Goal: Information Seeking & Learning: Find specific fact

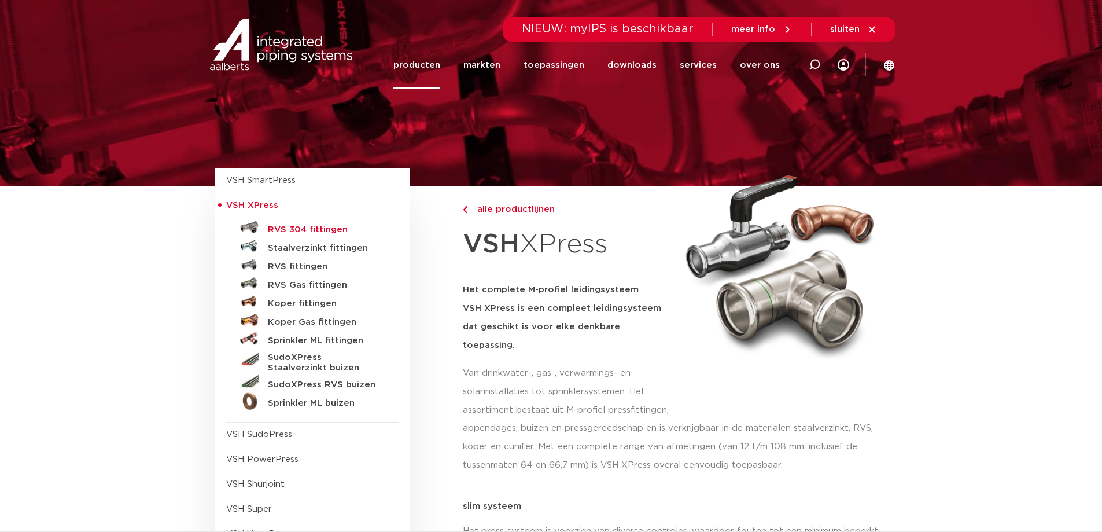
click at [293, 227] on h5 "RVS 304 fittingen" at bounding box center [325, 230] width 115 height 10
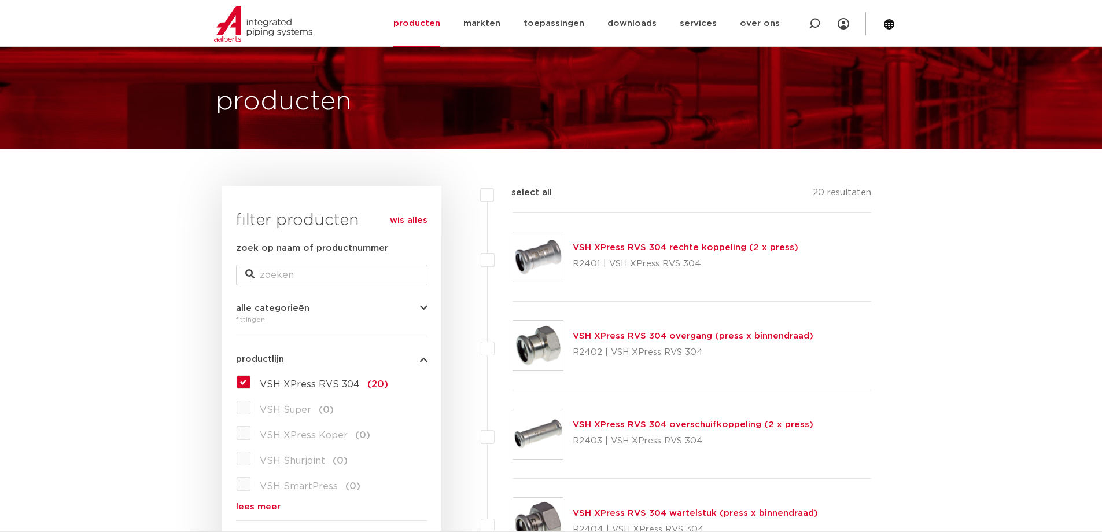
scroll to position [58, 0]
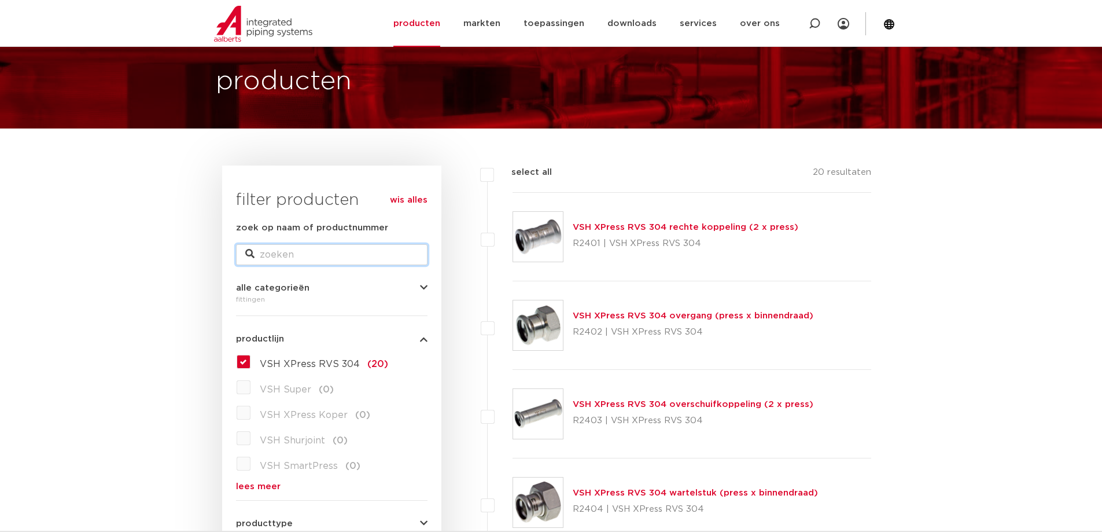
click at [309, 259] on input "zoek op naam of productnummer" at bounding box center [332, 254] width 192 height 21
type input "6193440"
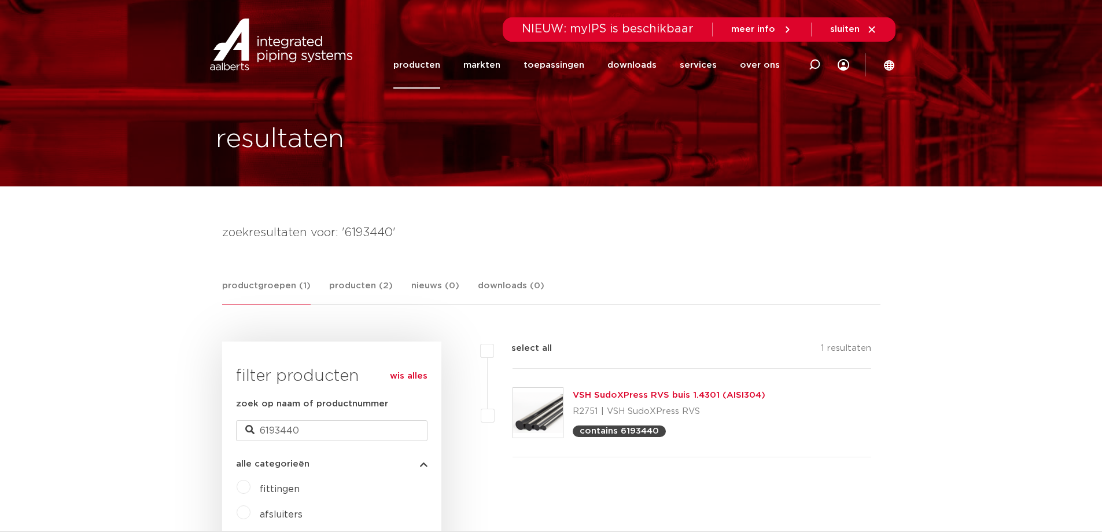
click at [423, 63] on link "producten" at bounding box center [417, 65] width 47 height 47
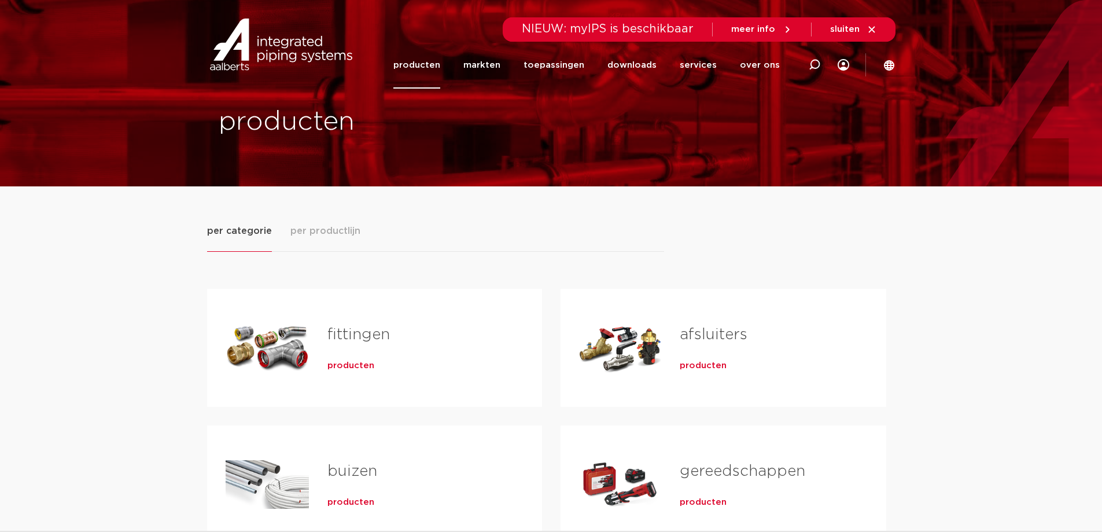
click at [352, 333] on link "fittingen" at bounding box center [359, 334] width 63 height 15
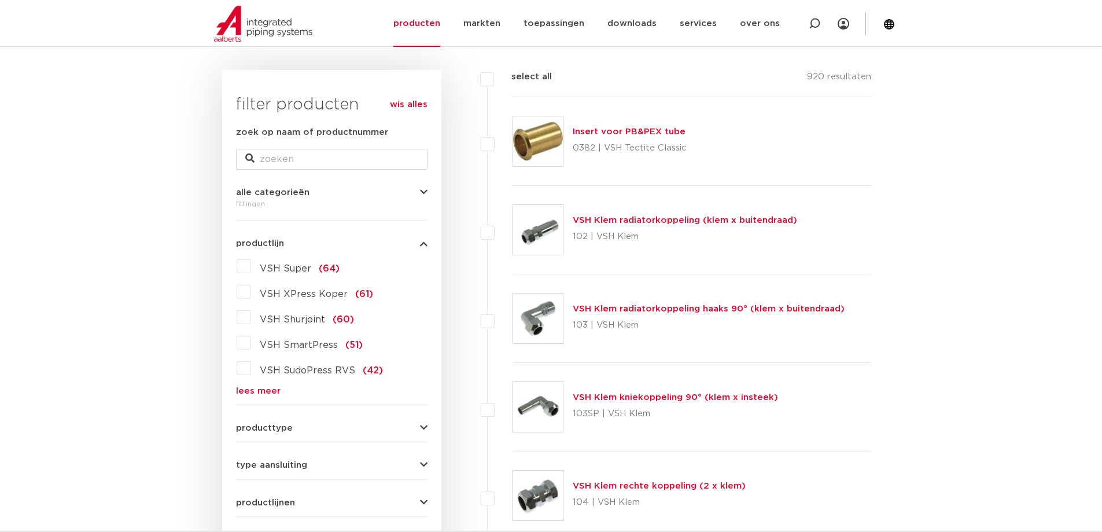
scroll to position [174, 0]
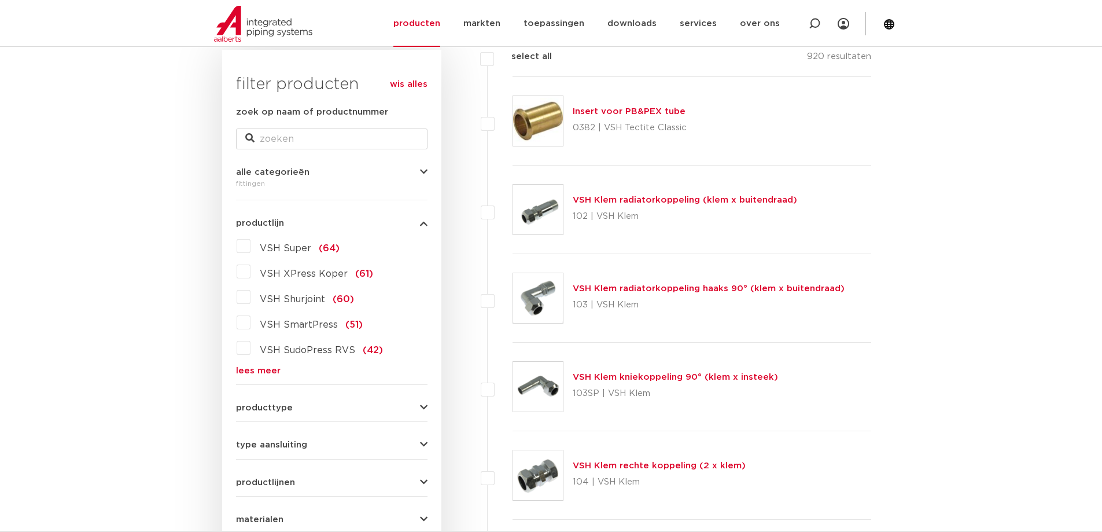
click at [270, 372] on link "lees meer" at bounding box center [332, 370] width 192 height 9
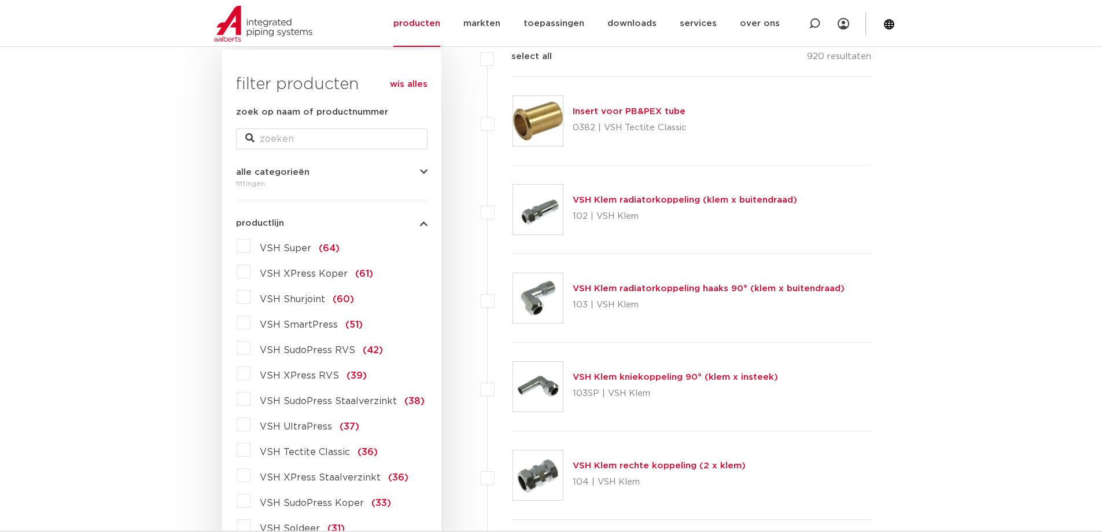
click at [251, 374] on label "VSH XPress RVS (39)" at bounding box center [309, 373] width 116 height 19
click at [0, 0] on input "VSH XPress RVS (39)" at bounding box center [0, 0] width 0 height 0
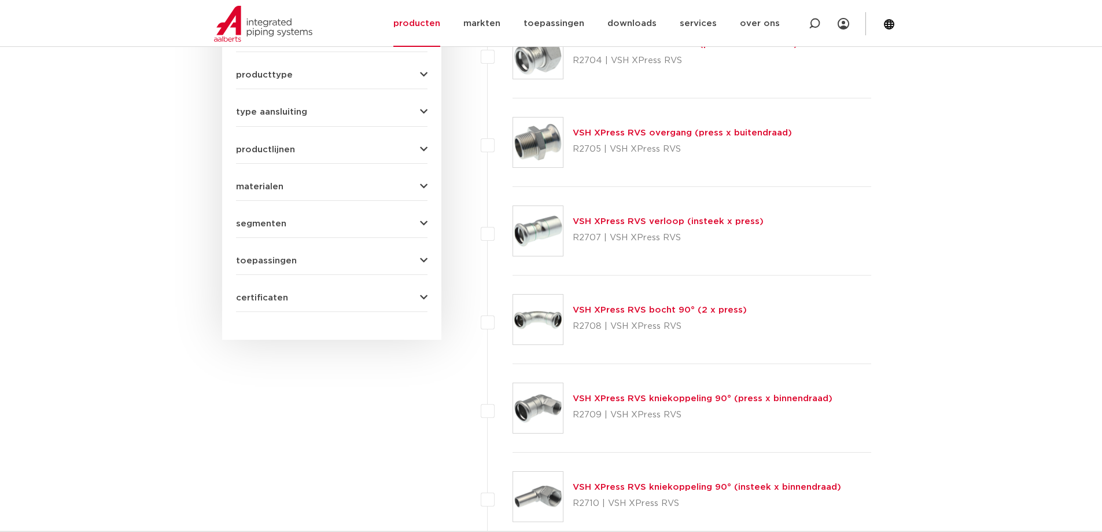
scroll to position [521, 0]
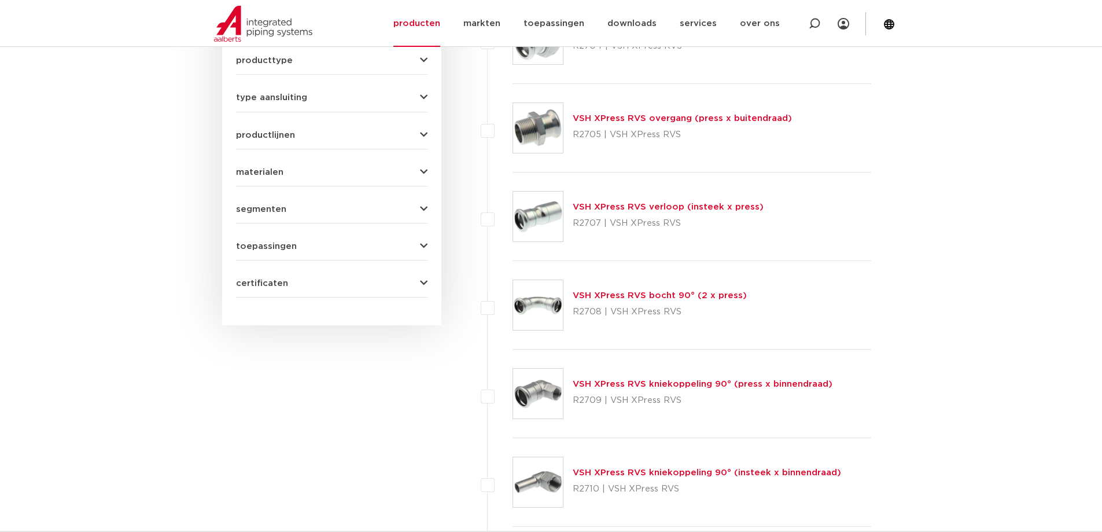
click at [642, 296] on link "VSH XPress RVS bocht 90° (2 x press)" at bounding box center [660, 295] width 174 height 9
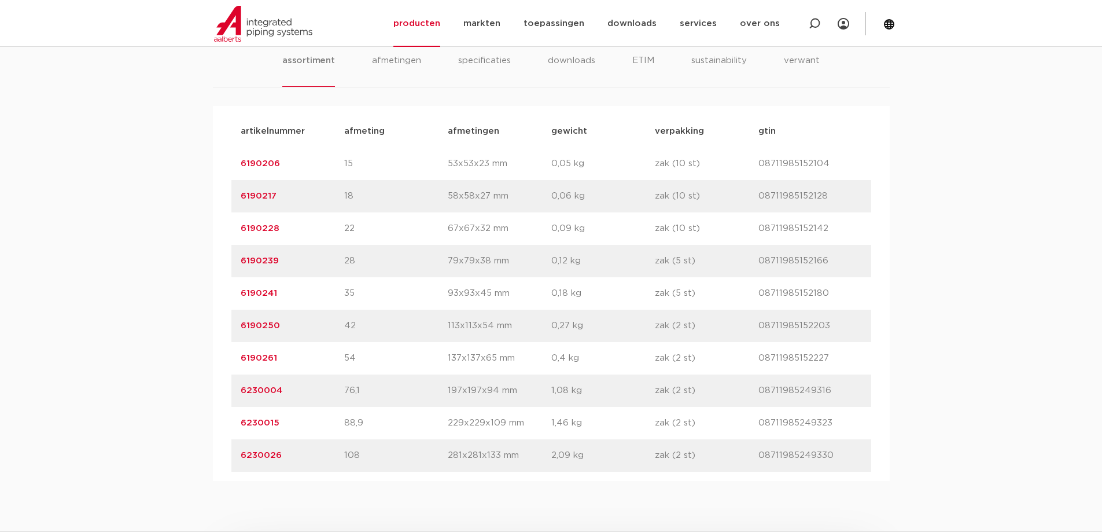
scroll to position [752, 0]
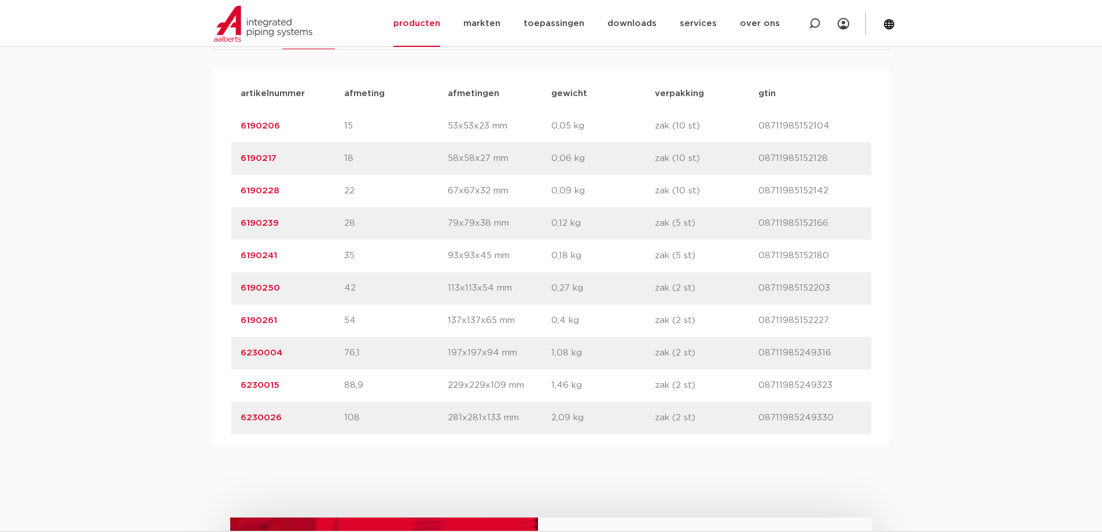
drag, startPoint x: 311, startPoint y: 254, endPoint x: 236, endPoint y: 251, distance: 75.9
click at [236, 251] on div "artikelnummer 6190241 afmeting 35 afmetingen 93x93x45 mm gewicht 0,18 kg verpak…" at bounding box center [551, 256] width 640 height 32
copy link "6190241"
drag, startPoint x: 283, startPoint y: 126, endPoint x: 236, endPoint y: 129, distance: 47.0
click at [236, 129] on div "artikelnummer 6190206 afmeting 15 afmetingen 53x53x23 mm gewicht 0,05 kg verpak…" at bounding box center [551, 126] width 640 height 32
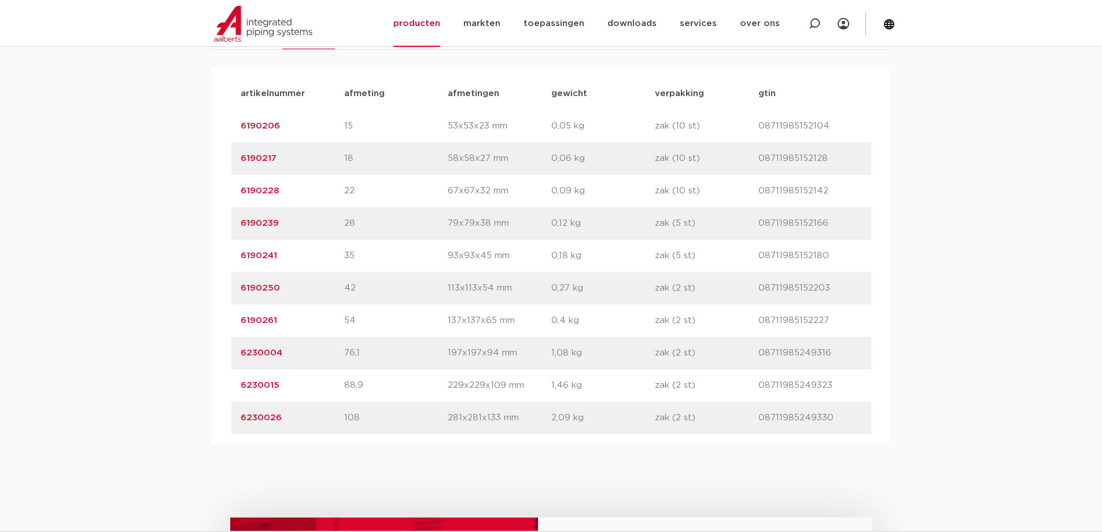
copy link "6190206"
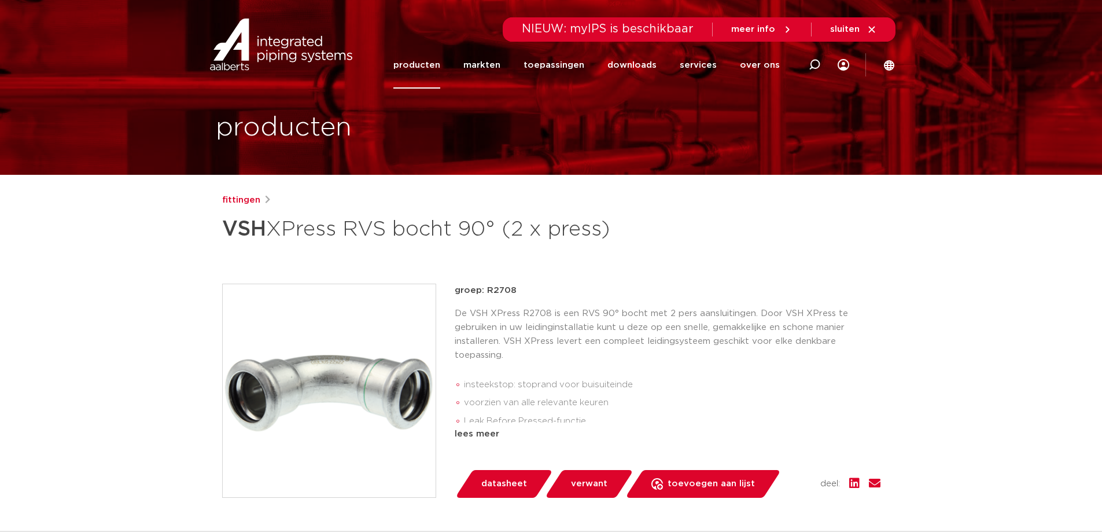
scroll to position [0, 0]
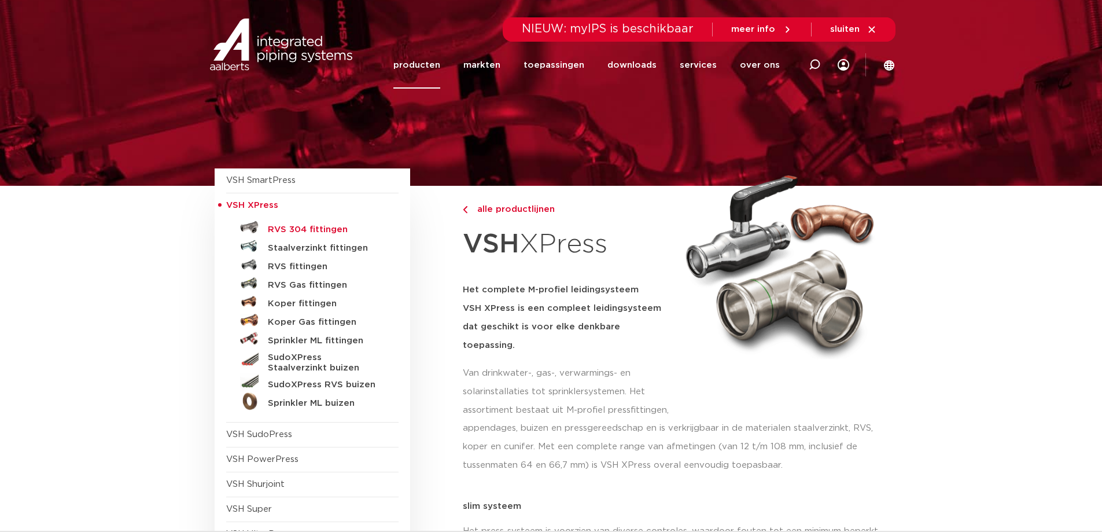
click at [327, 229] on h5 "RVS 304 fittingen" at bounding box center [325, 230] width 115 height 10
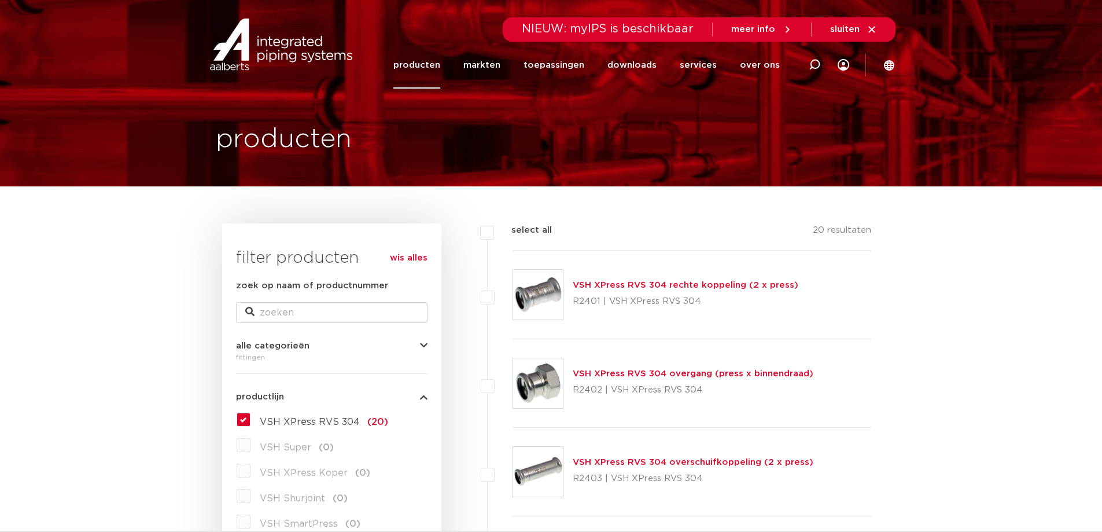
click at [656, 285] on link "VSH XPress RVS 304 rechte koppeling (2 x press)" at bounding box center [686, 285] width 226 height 9
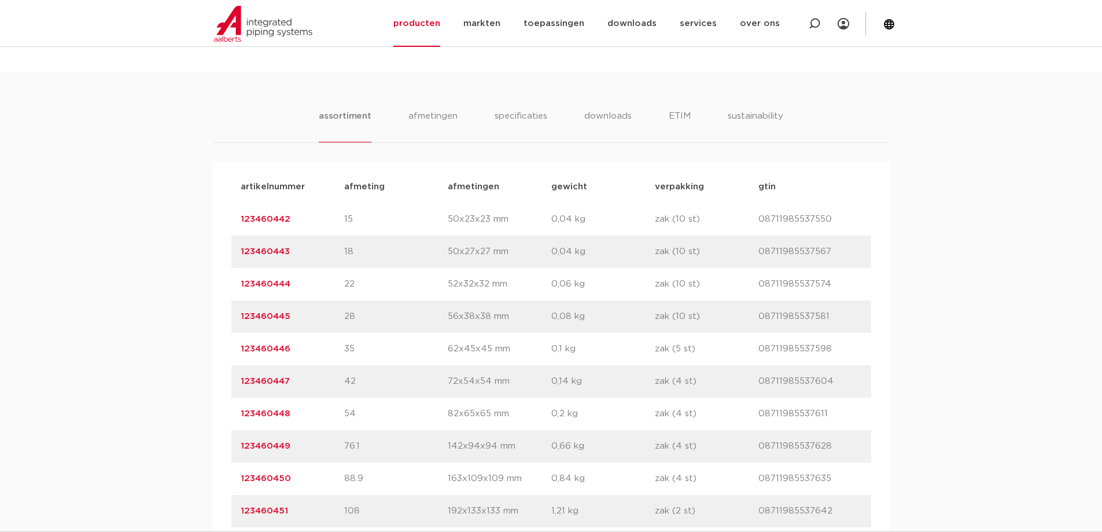
scroll to position [752, 0]
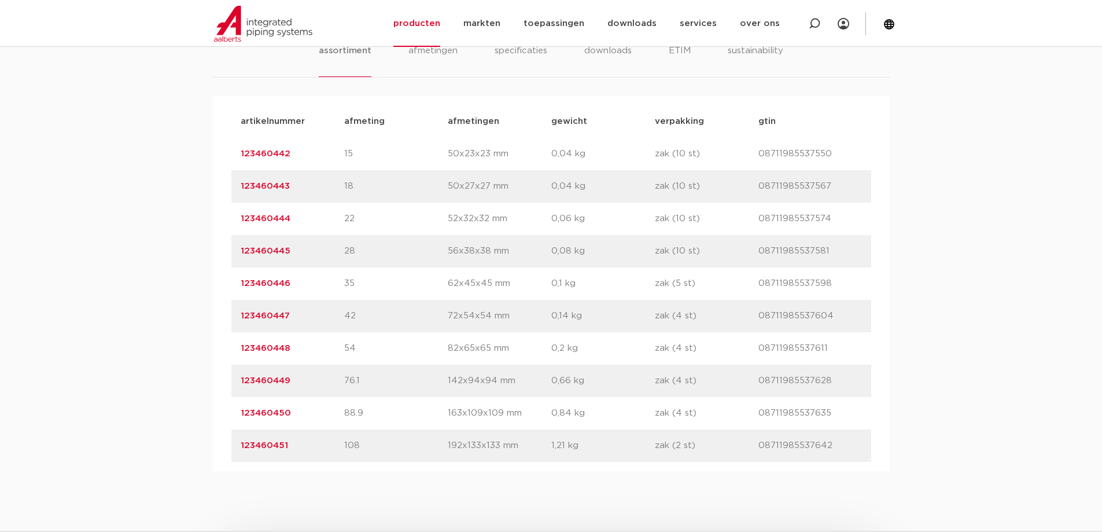
drag, startPoint x: 303, startPoint y: 279, endPoint x: 237, endPoint y: 282, distance: 65.5
click at [237, 282] on div "artikelnummer 123460446 afmeting 35 [GEOGRAPHIC_DATA] 62x45x45 mm gewicht 0,1 k…" at bounding box center [551, 283] width 640 height 32
copy link "123460446"
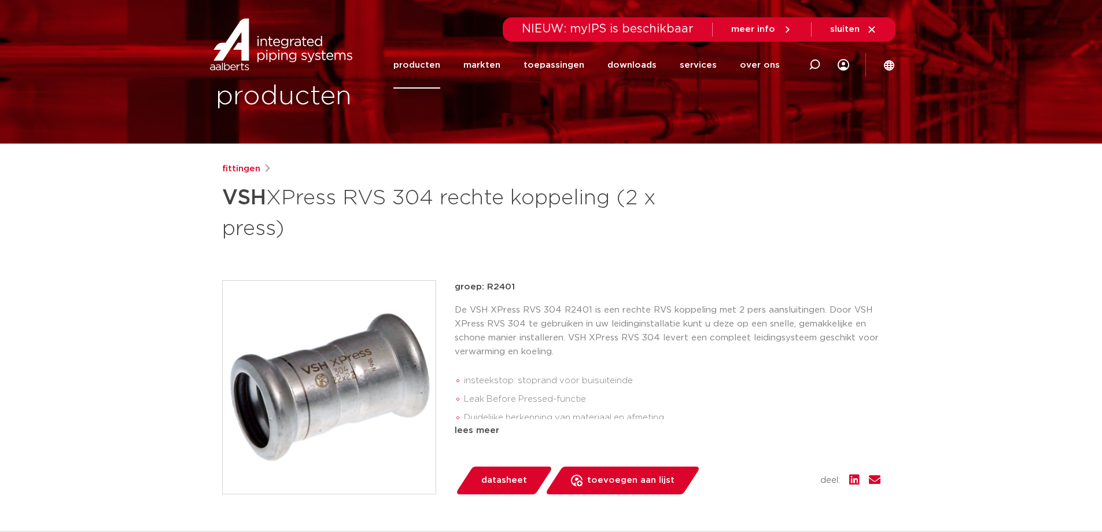
scroll to position [0, 0]
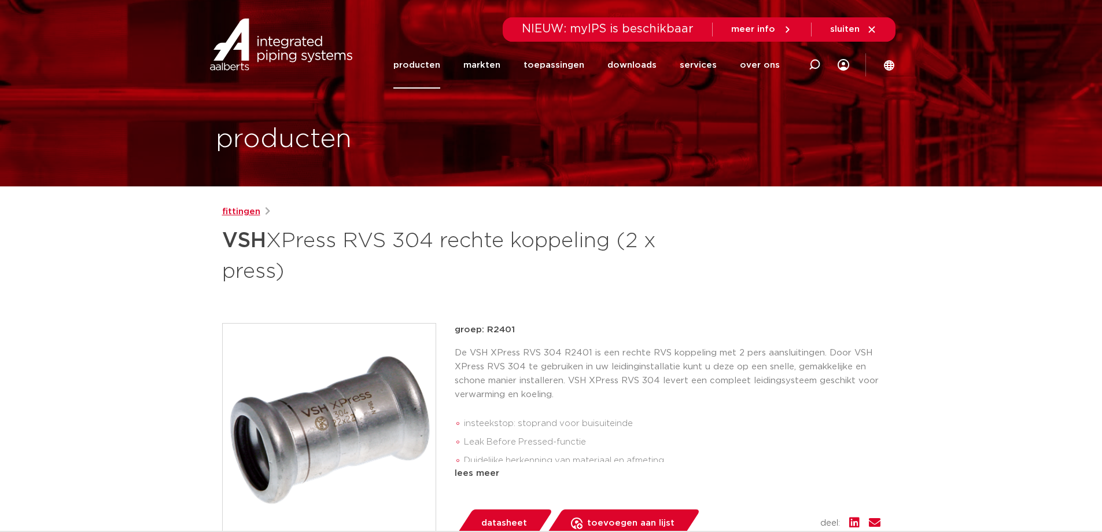
click at [255, 209] on link "fittingen" at bounding box center [241, 212] width 38 height 14
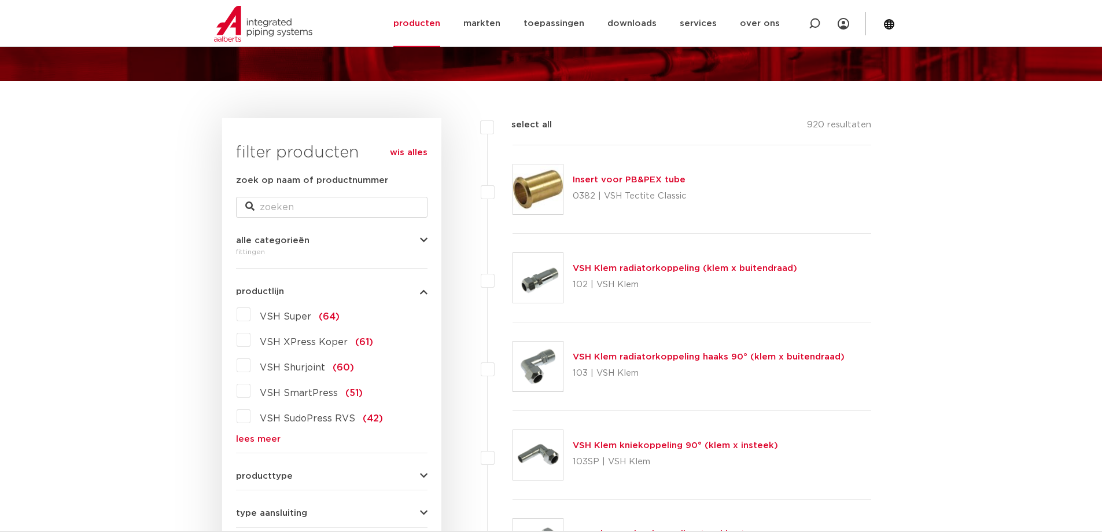
scroll to position [174, 0]
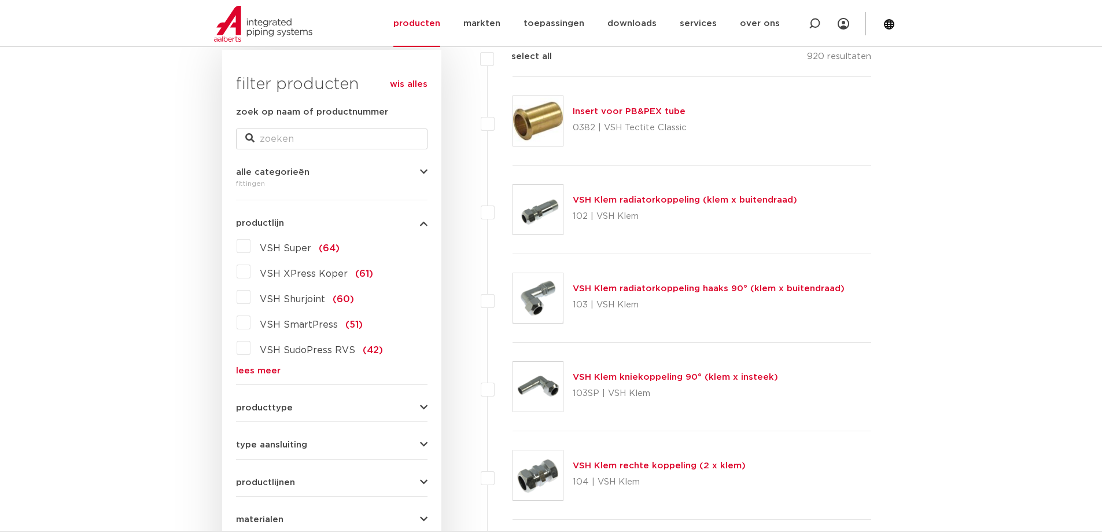
click at [260, 369] on link "lees meer" at bounding box center [332, 370] width 192 height 9
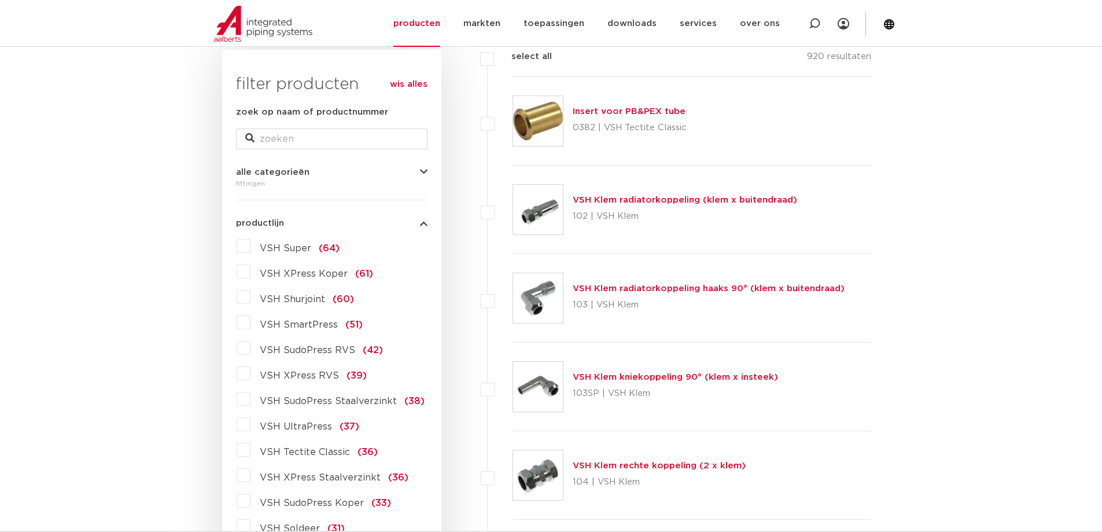
click at [251, 374] on label "VSH XPress RVS (39)" at bounding box center [309, 373] width 116 height 19
click at [0, 0] on input "VSH XPress RVS (39)" at bounding box center [0, 0] width 0 height 0
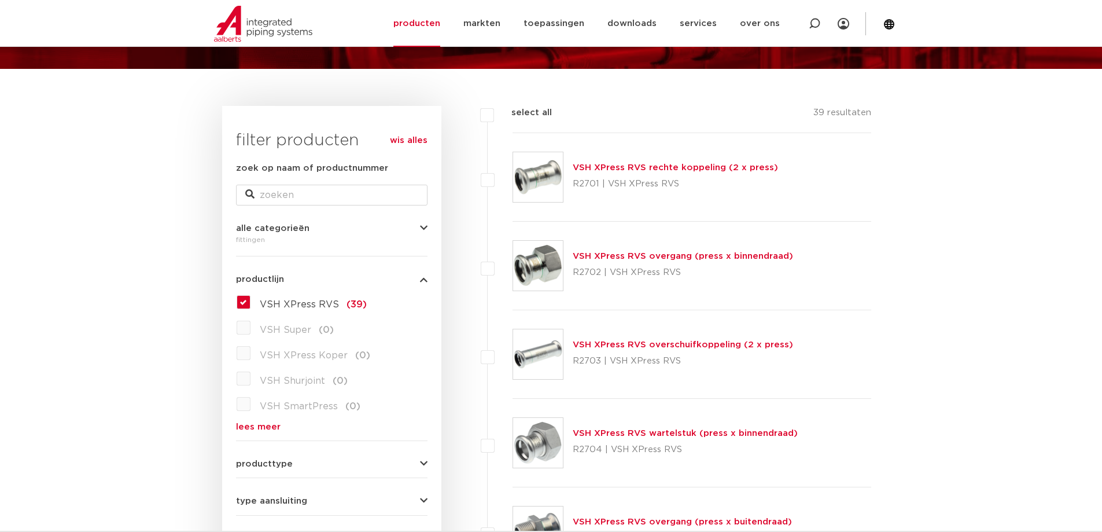
scroll to position [116, 0]
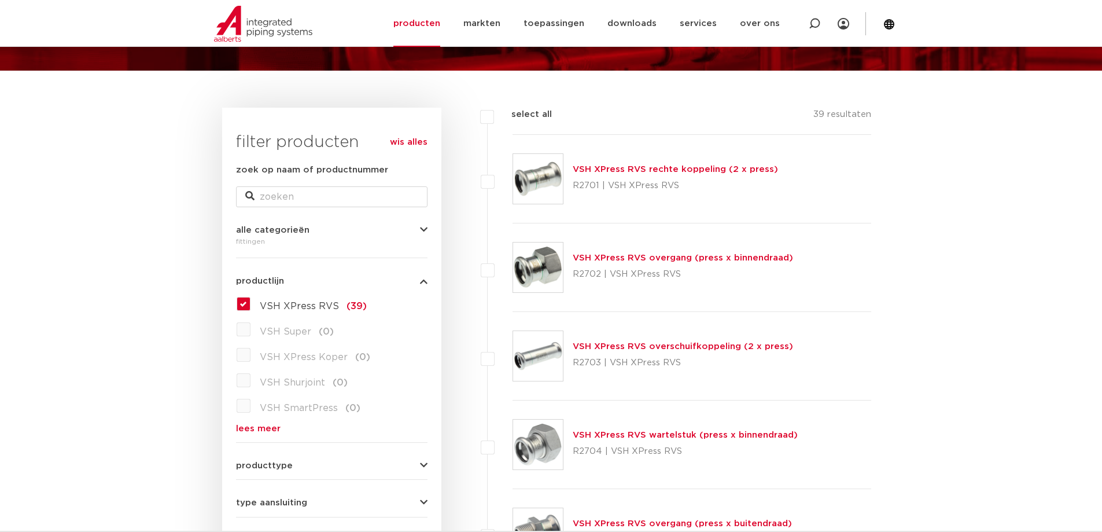
click at [652, 255] on link "VSH XPress RVS overgang (press x binnendraad)" at bounding box center [683, 257] width 220 height 9
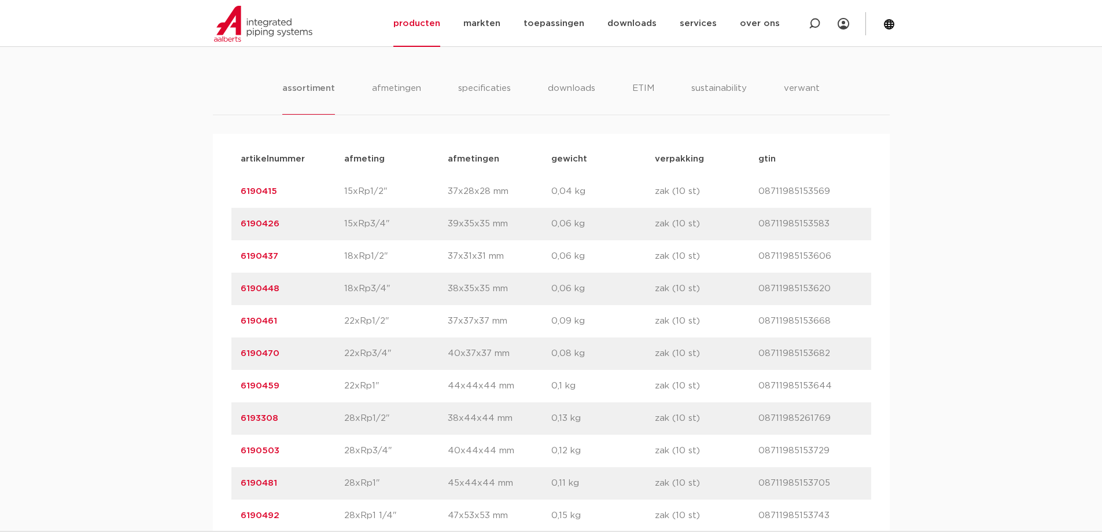
scroll to position [694, 0]
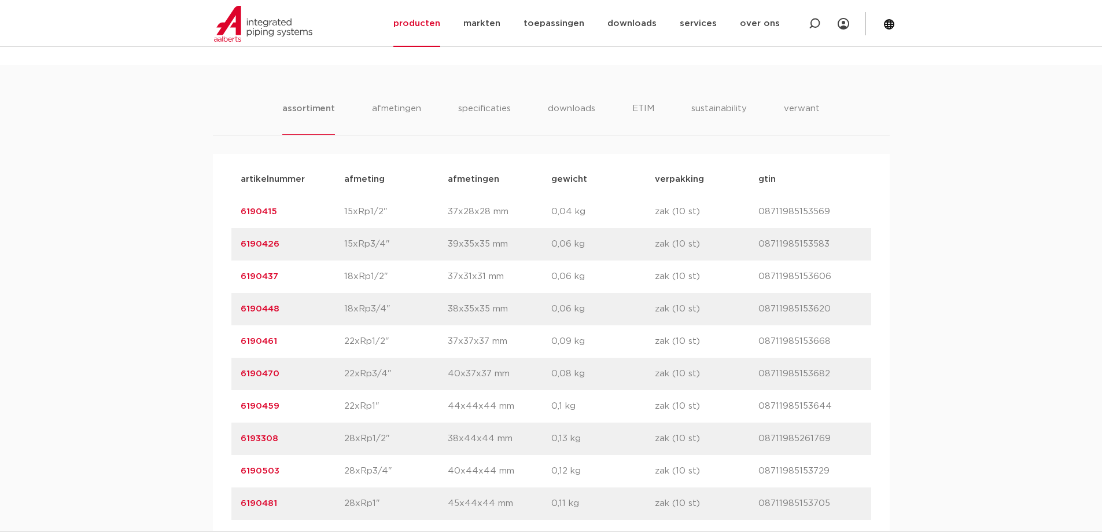
drag, startPoint x: 281, startPoint y: 211, endPoint x: 240, endPoint y: 208, distance: 41.8
click at [240, 208] on div "artikelnummer 6190415 afmeting 15xRp1/2" afmetingen 37x28x28 mm gewicht 0,04 kg…" at bounding box center [551, 212] width 640 height 32
copy link "6190415"
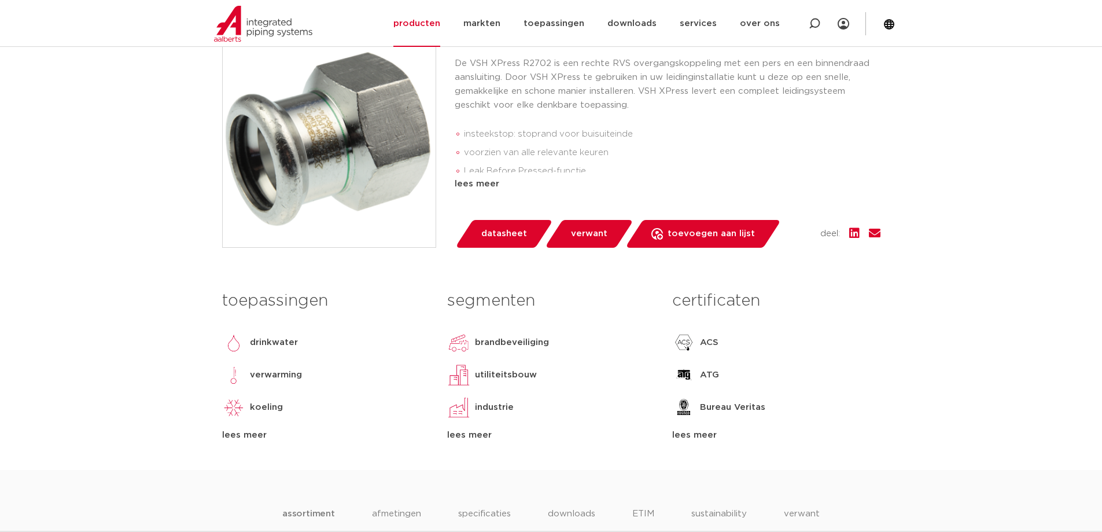
scroll to position [0, 0]
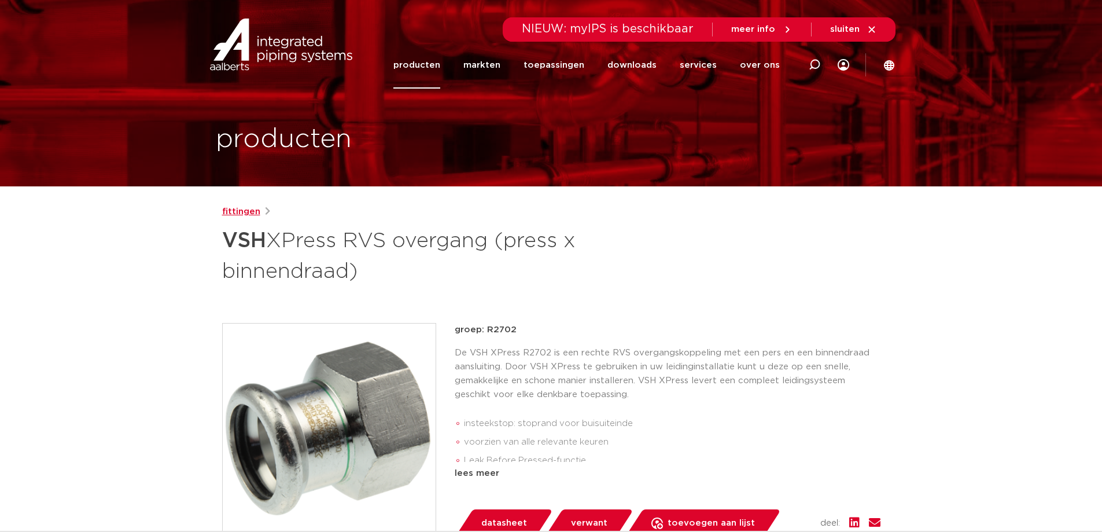
click at [250, 211] on link "fittingen" at bounding box center [241, 212] width 38 height 14
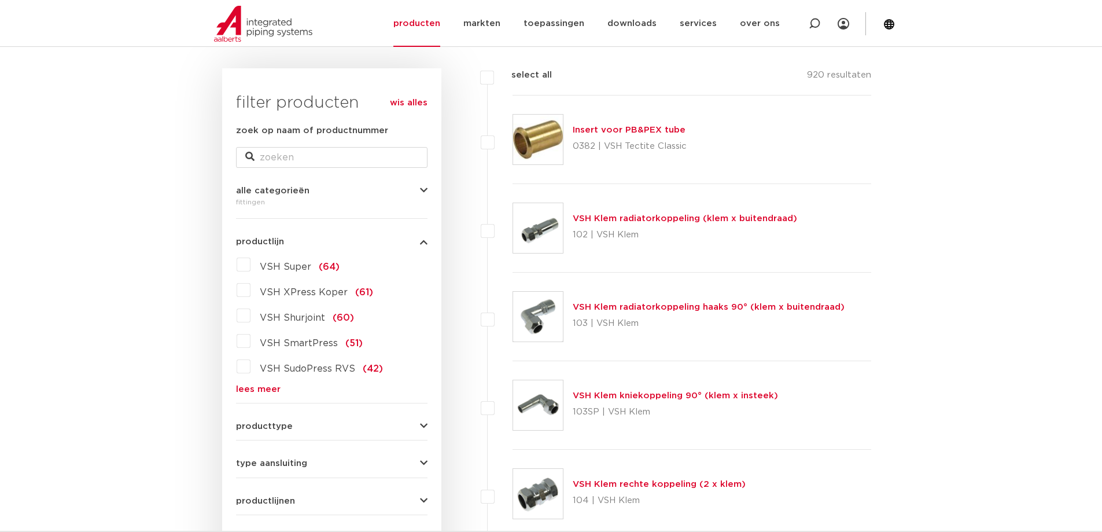
scroll to position [174, 0]
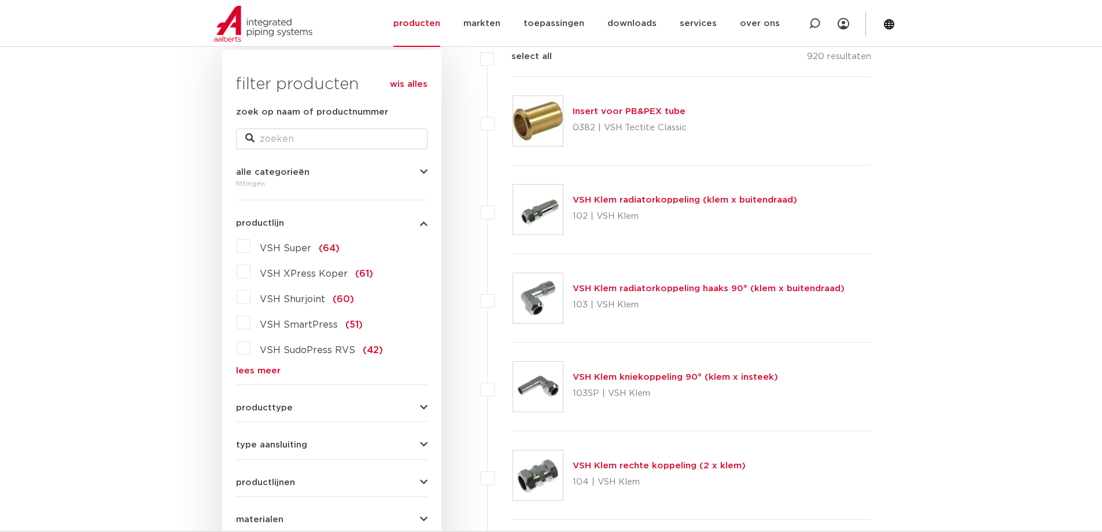
click at [258, 372] on link "lees meer" at bounding box center [332, 370] width 192 height 9
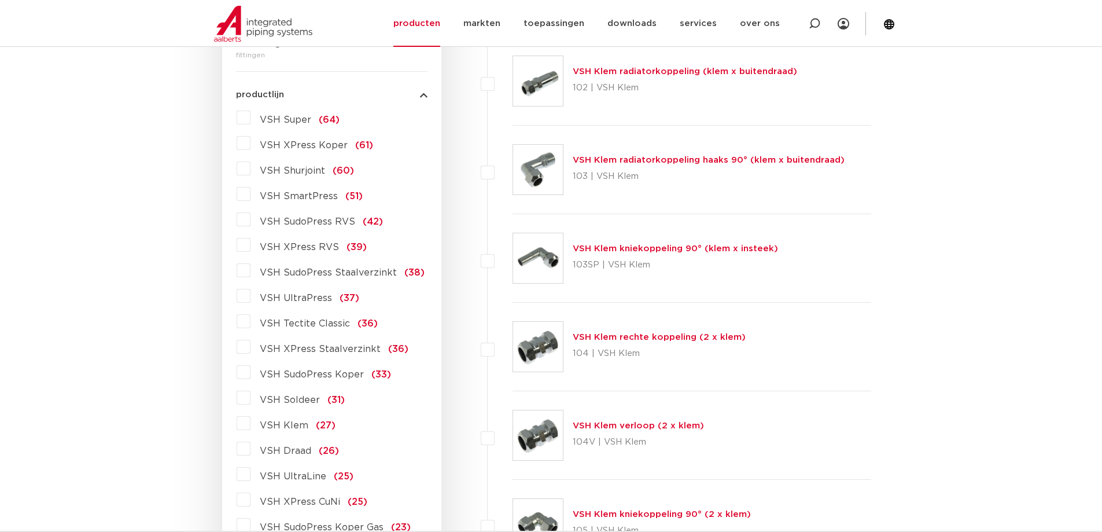
scroll to position [289, 0]
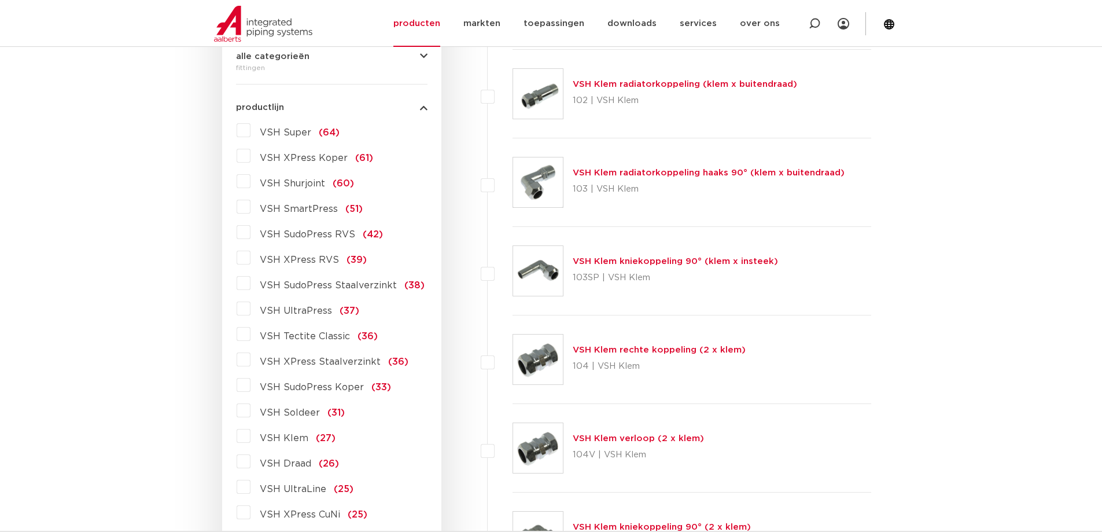
click at [251, 258] on label "VSH XPress RVS (39)" at bounding box center [309, 257] width 116 height 19
click at [0, 0] on input "VSH XPress RVS (39)" at bounding box center [0, 0] width 0 height 0
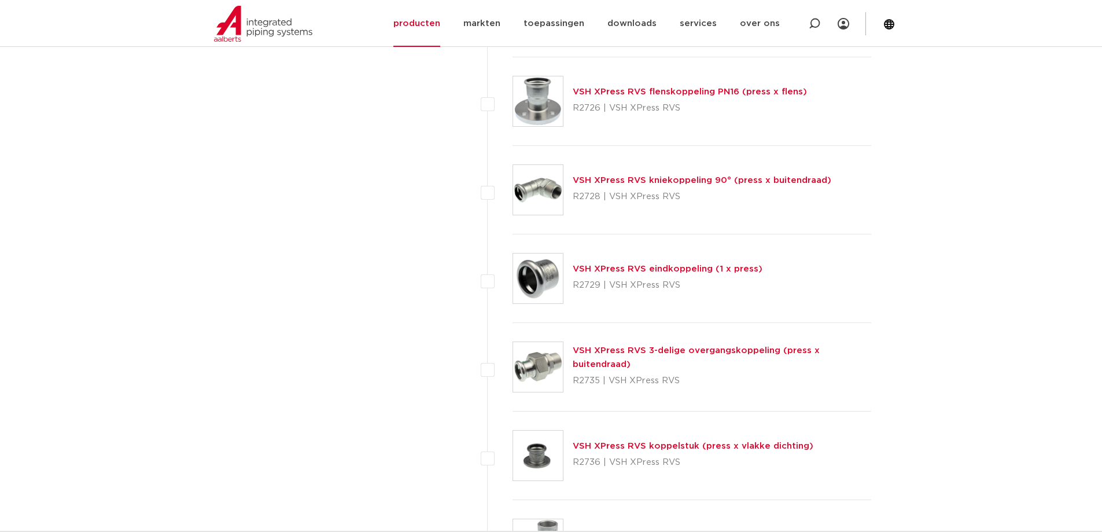
scroll to position [2199, 0]
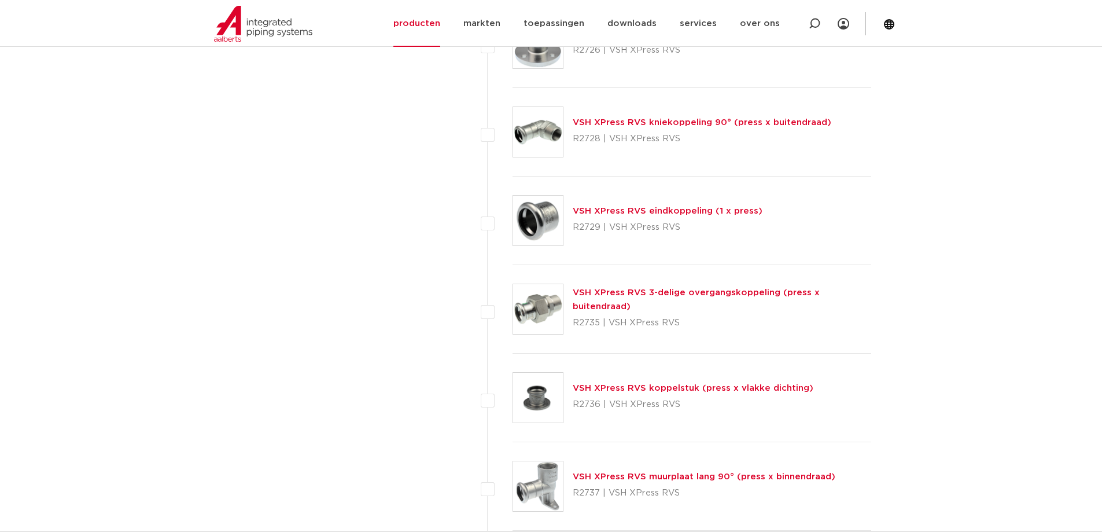
click at [656, 296] on link "VSH XPress RVS 3-delige overgangskoppeling (press x buitendraad)" at bounding box center [696, 299] width 247 height 23
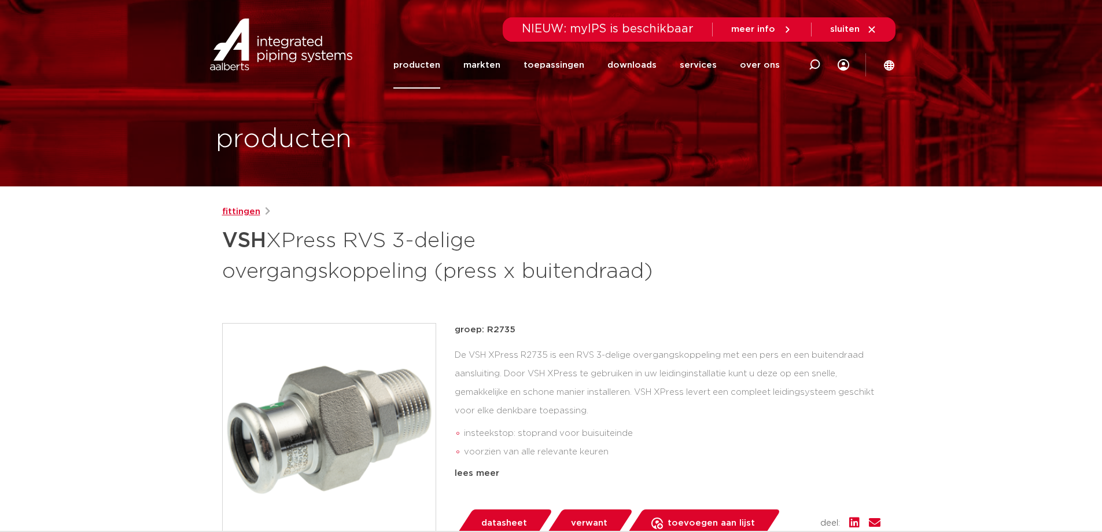
click at [247, 209] on link "fittingen" at bounding box center [241, 212] width 38 height 14
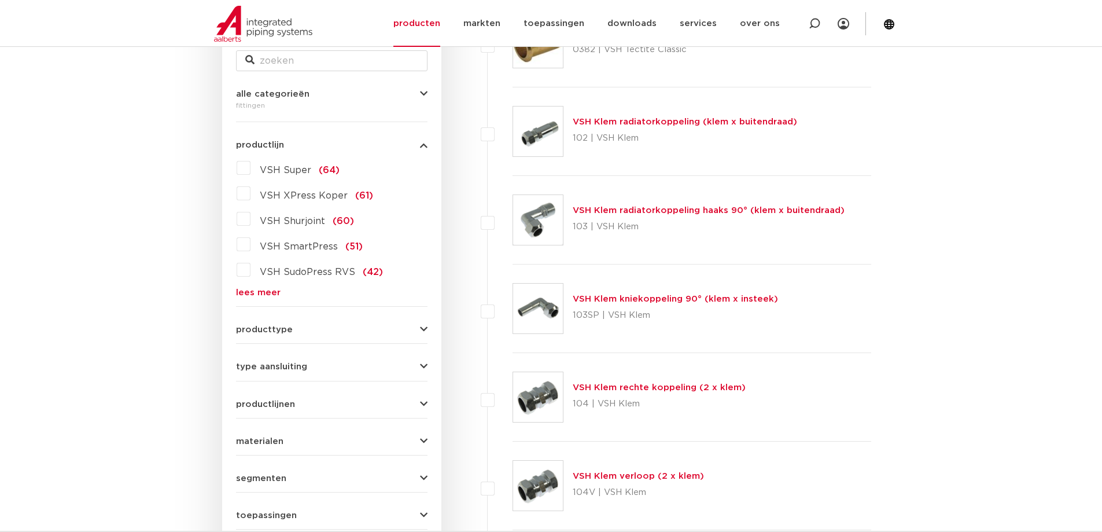
scroll to position [231, 0]
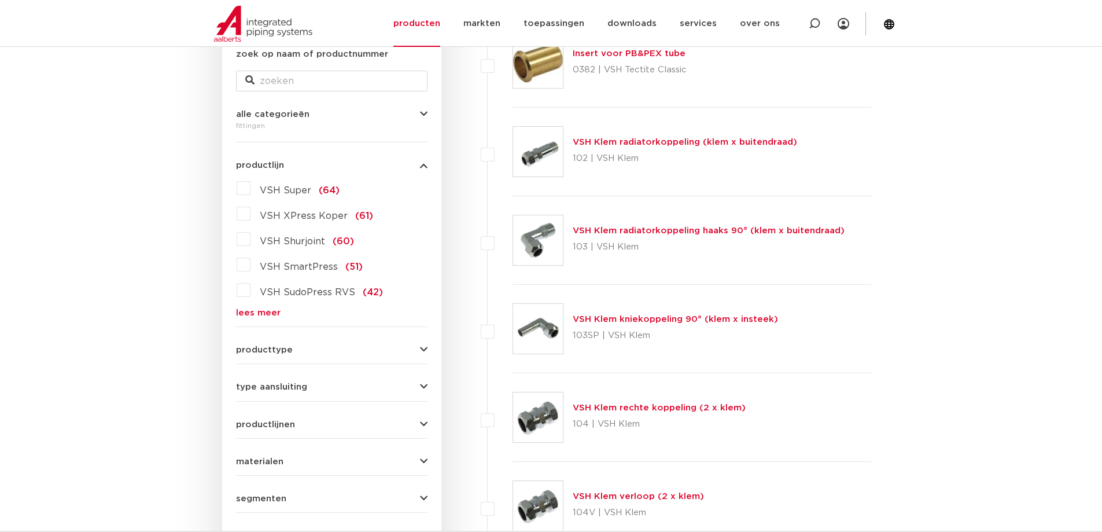
click at [268, 312] on link "lees meer" at bounding box center [332, 312] width 192 height 9
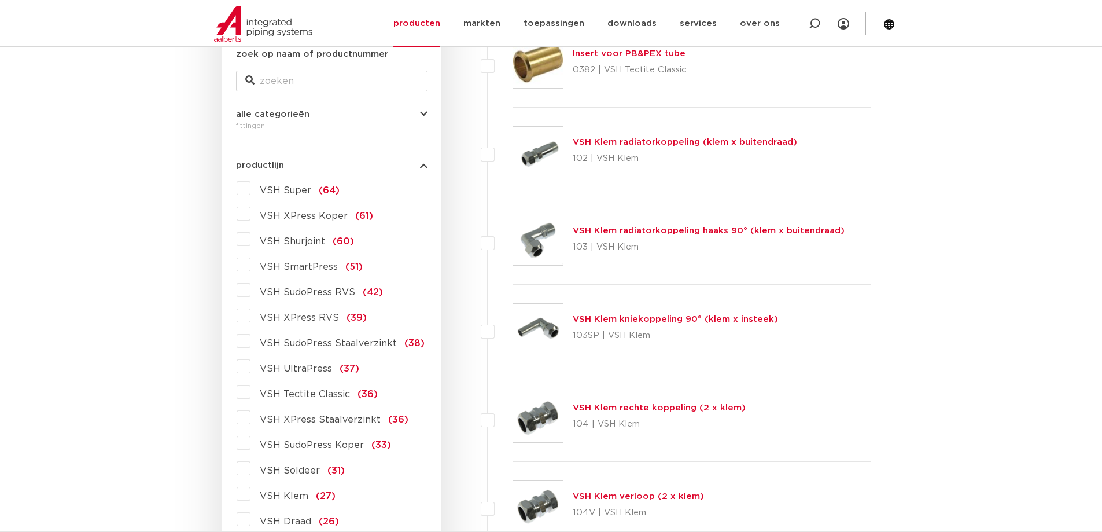
click at [251, 315] on label "VSH XPress RVS (39)" at bounding box center [309, 315] width 116 height 19
click at [0, 0] on input "VSH XPress RVS (39)" at bounding box center [0, 0] width 0 height 0
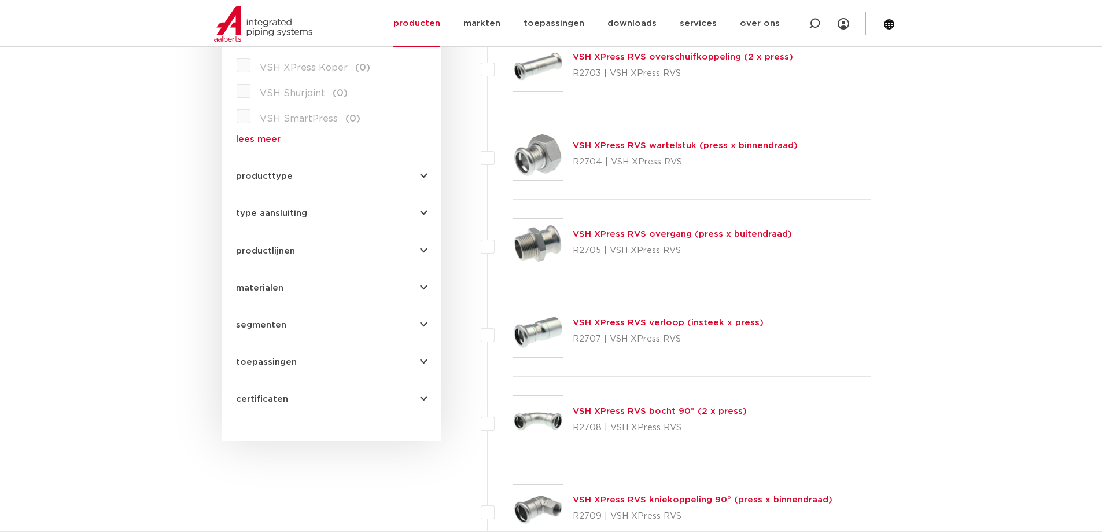
scroll to position [463, 0]
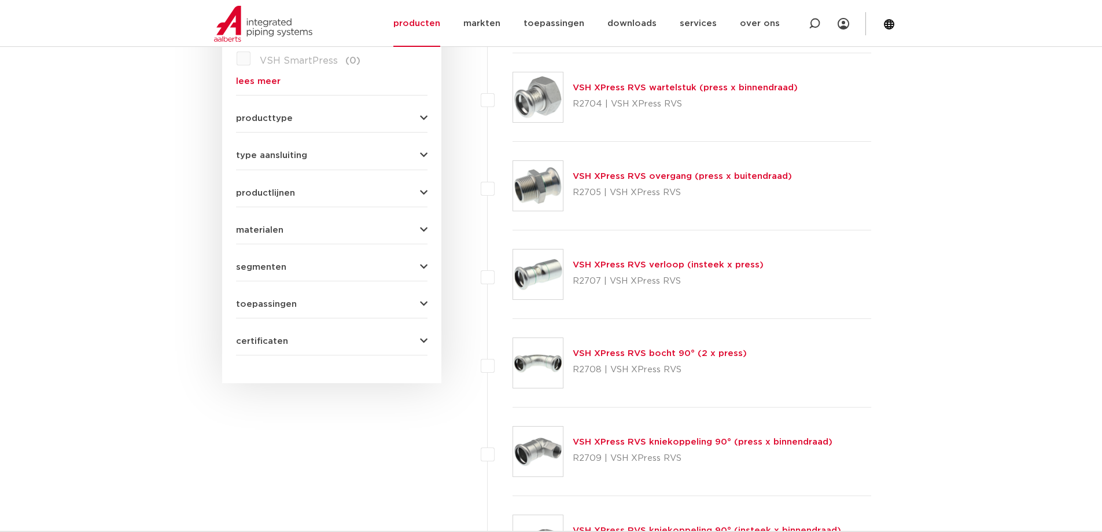
click at [685, 265] on link "VSH XPress RVS verloop (insteek x press)" at bounding box center [668, 264] width 191 height 9
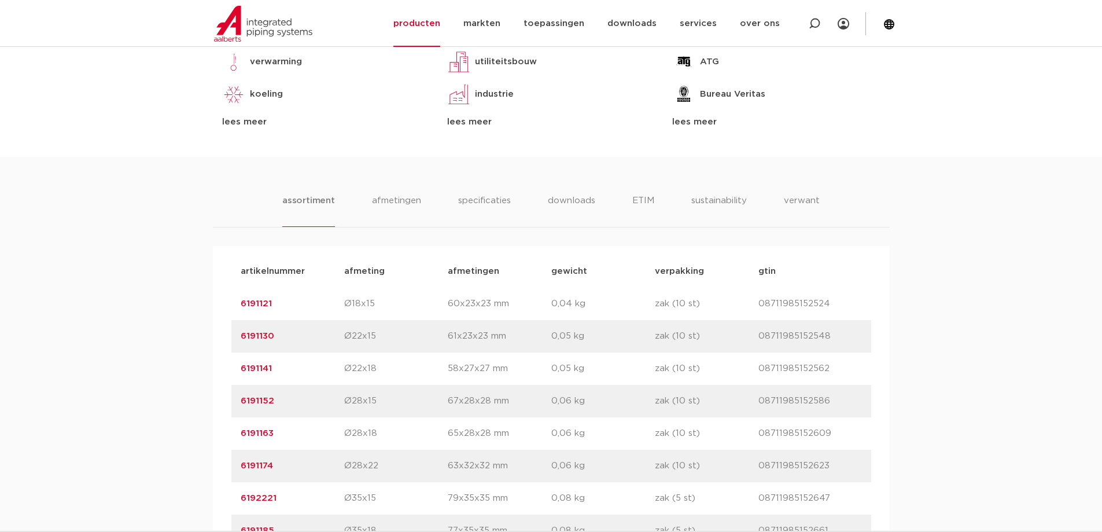
scroll to position [579, 0]
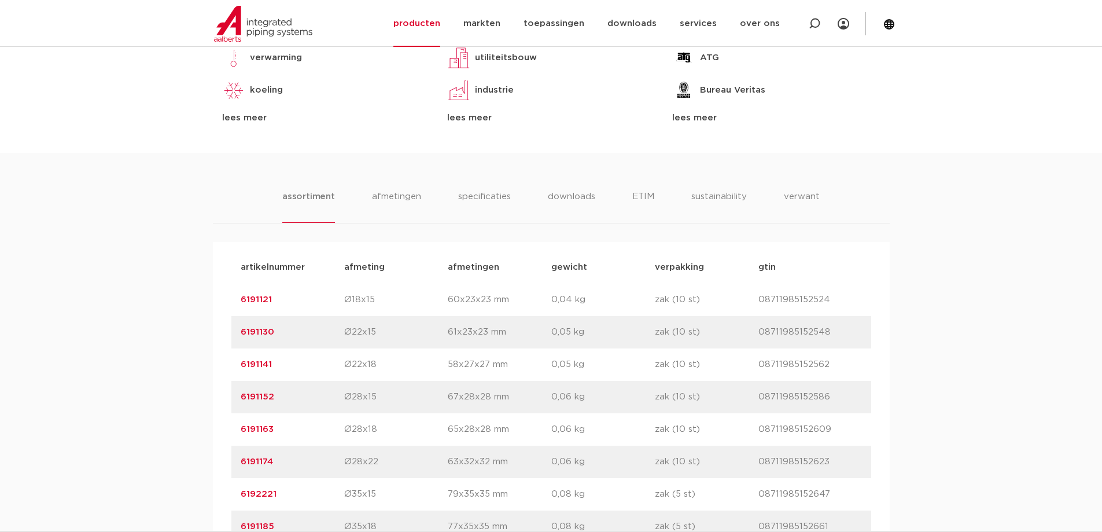
click at [304, 199] on li "assortiment" at bounding box center [308, 206] width 53 height 33
click at [310, 194] on li "assortiment" at bounding box center [308, 206] width 53 height 33
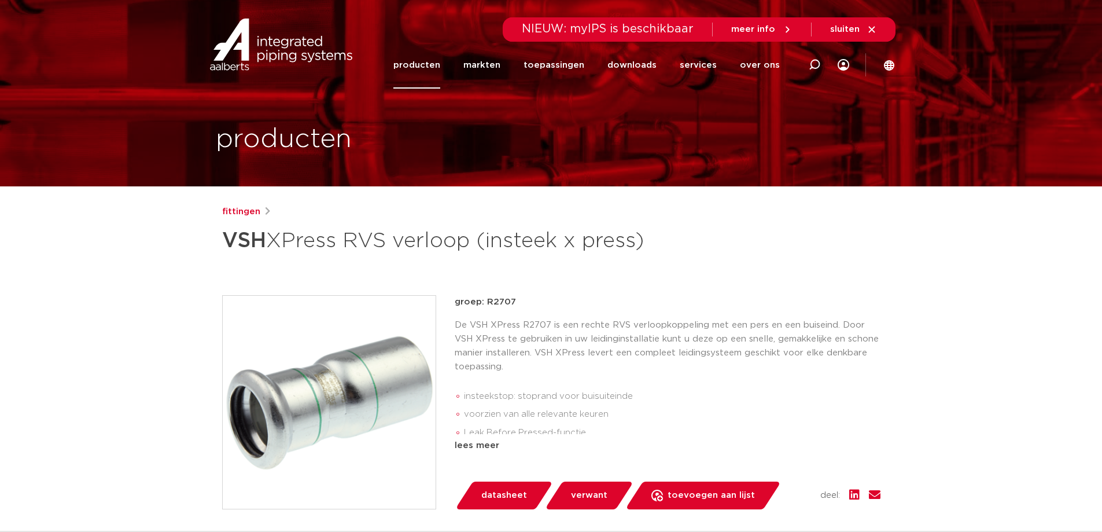
scroll to position [58, 0]
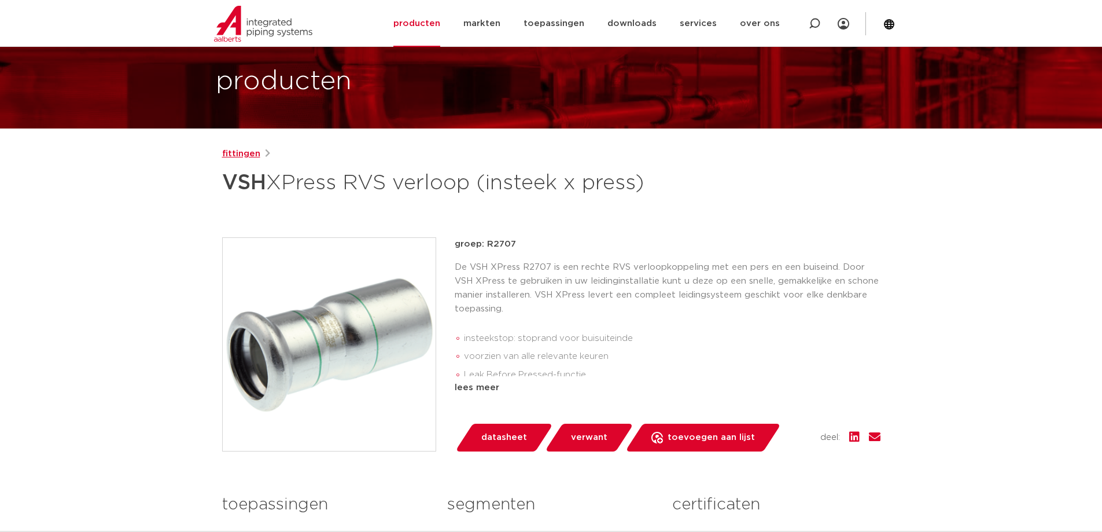
click at [253, 157] on link "fittingen" at bounding box center [241, 154] width 38 height 14
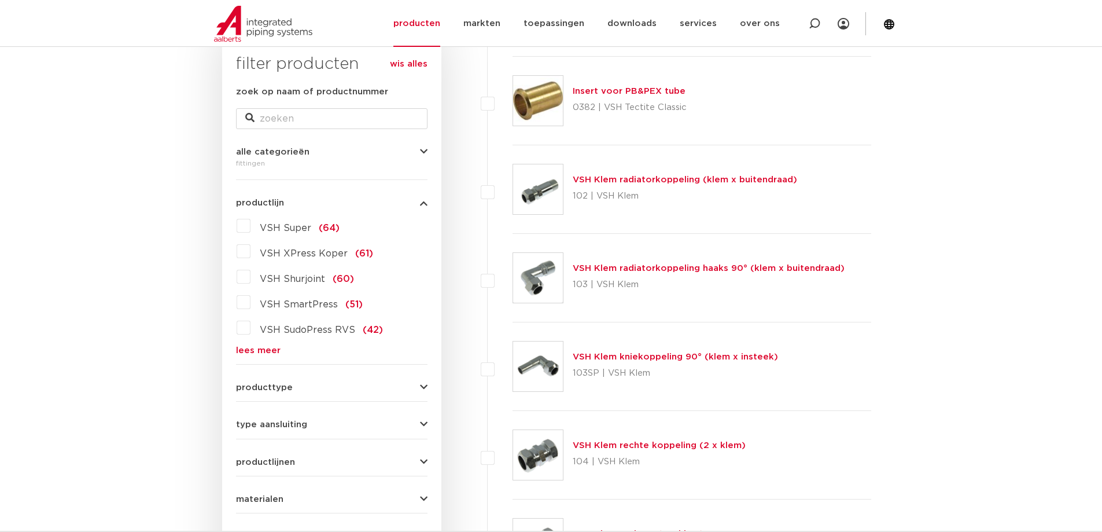
scroll to position [174, 0]
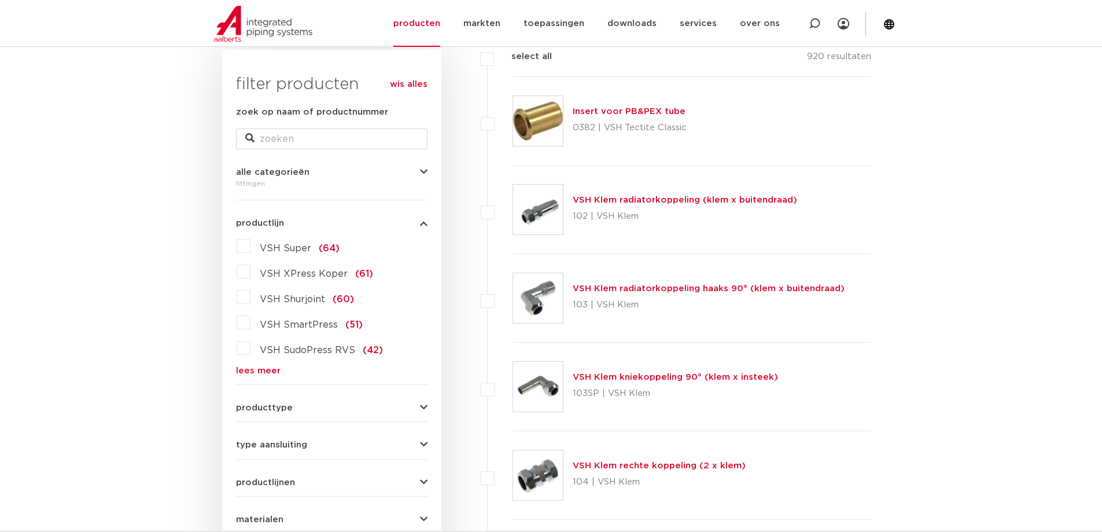
click at [245, 369] on link "lees meer" at bounding box center [332, 370] width 192 height 9
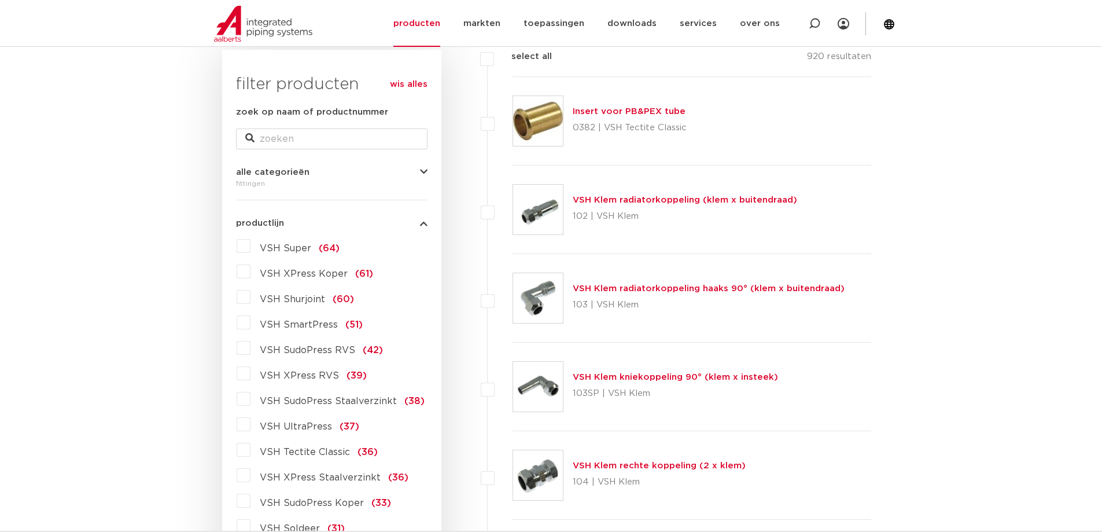
click at [251, 374] on label "VSH XPress RVS (39)" at bounding box center [309, 373] width 116 height 19
click at [0, 0] on input "VSH XPress RVS (39)" at bounding box center [0, 0] width 0 height 0
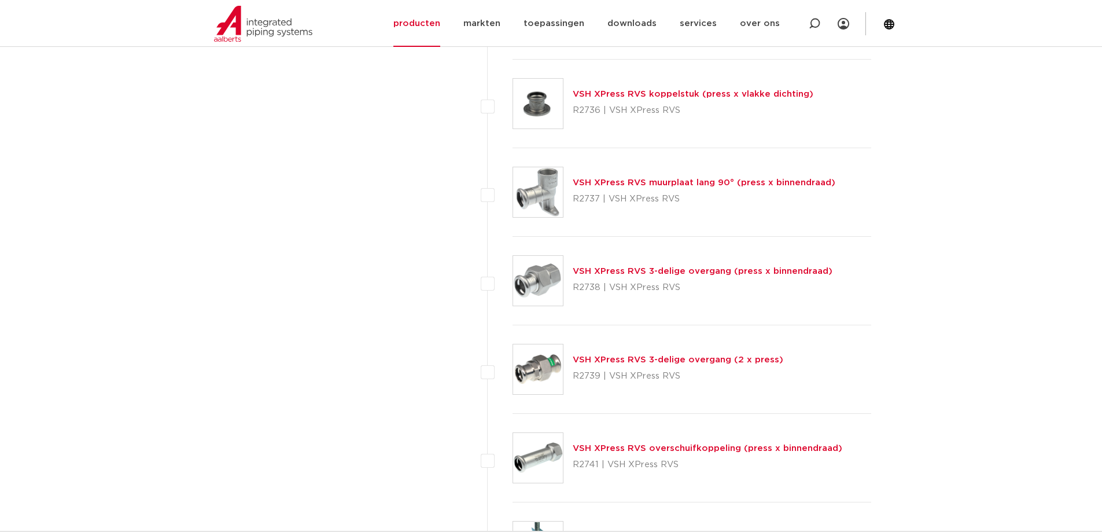
scroll to position [2488, 0]
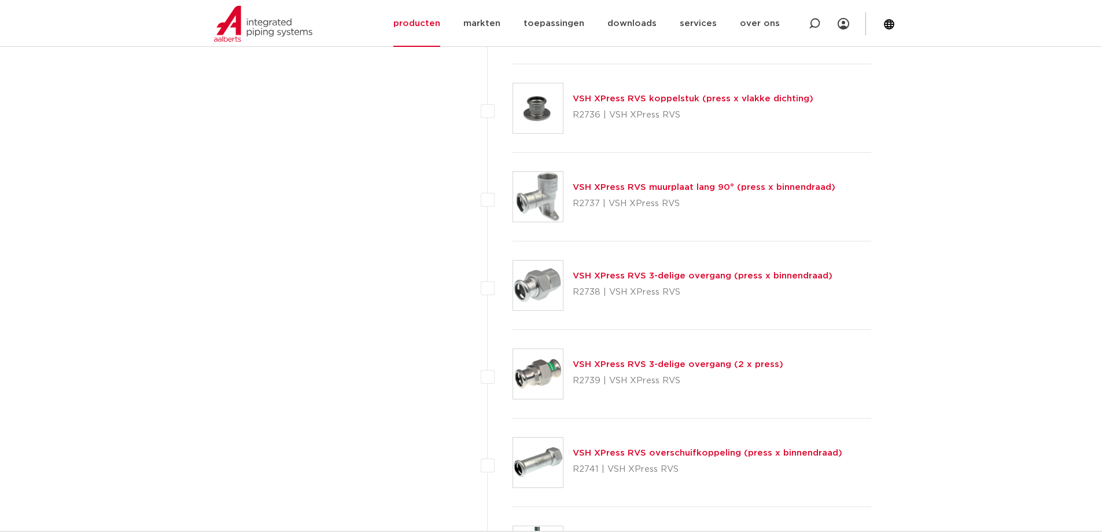
click at [725, 276] on link "VSH XPress RVS 3-delige overgang (press x binnendraad)" at bounding box center [703, 275] width 260 height 9
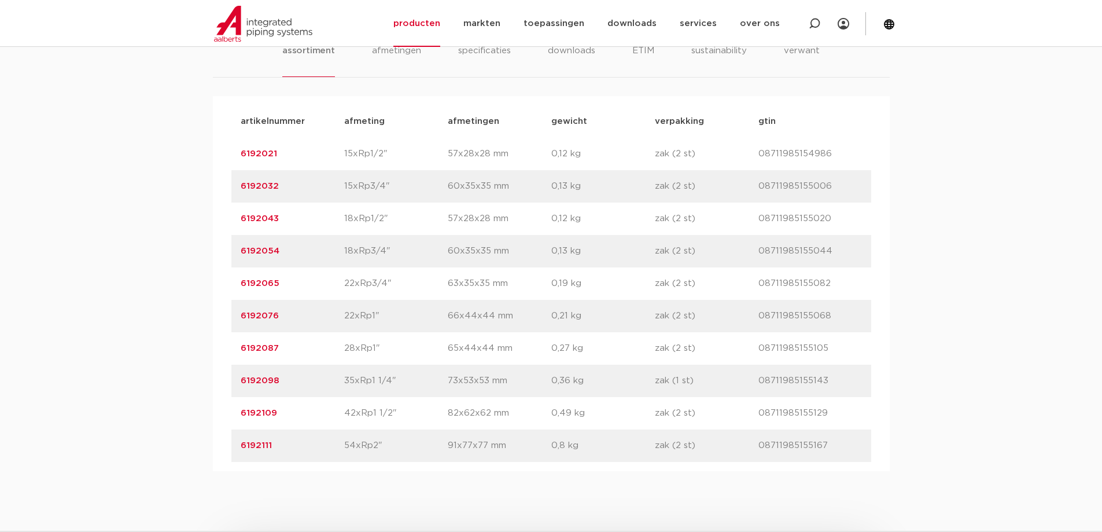
scroll to position [810, 0]
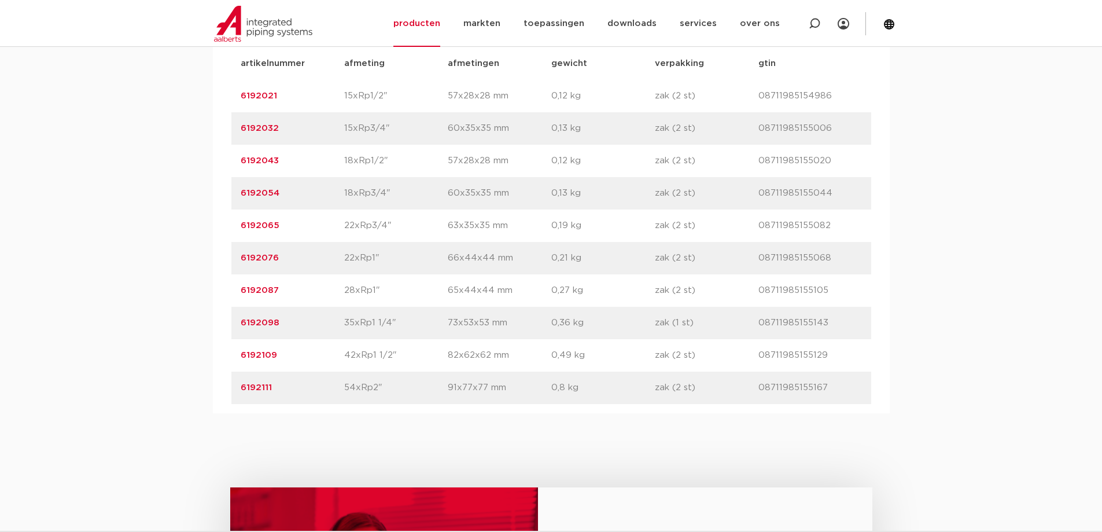
drag, startPoint x: 281, startPoint y: 325, endPoint x: 237, endPoint y: 318, distance: 44.5
click at [237, 318] on div "artikelnummer 6192098 afmeting 35xRp1 1/4" afmetingen 73x53x53 mm gewicht 0,36 …" at bounding box center [551, 323] width 640 height 32
copy link "6192098"
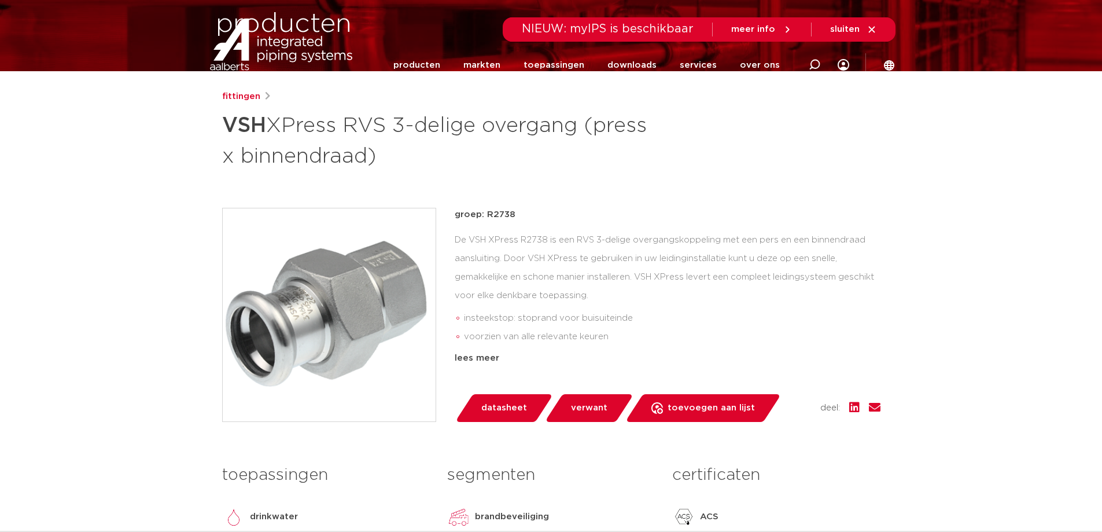
scroll to position [0, 0]
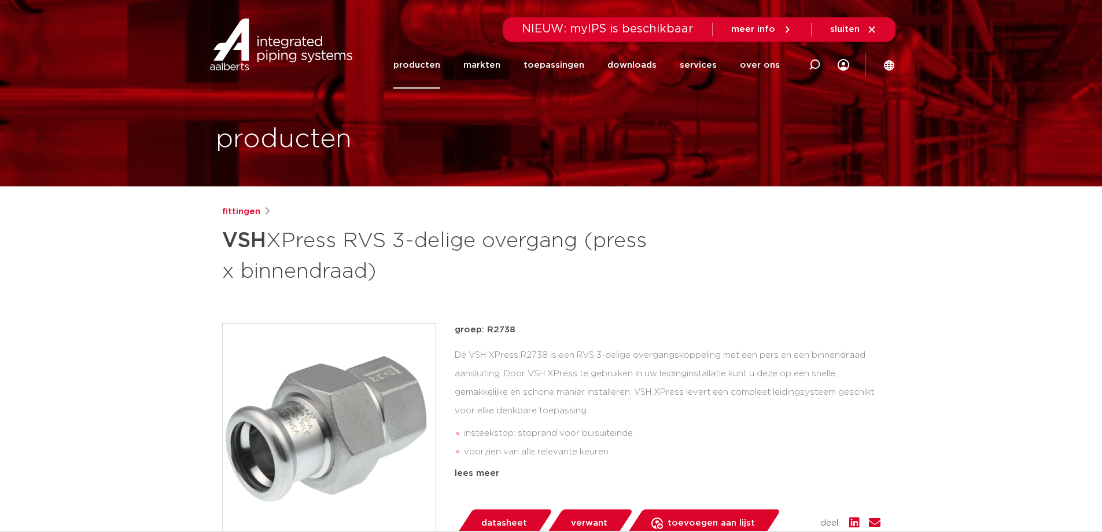
click at [259, 214] on div "fittingen" at bounding box center [551, 212] width 659 height 14
click at [424, 65] on link "producten" at bounding box center [417, 65] width 47 height 47
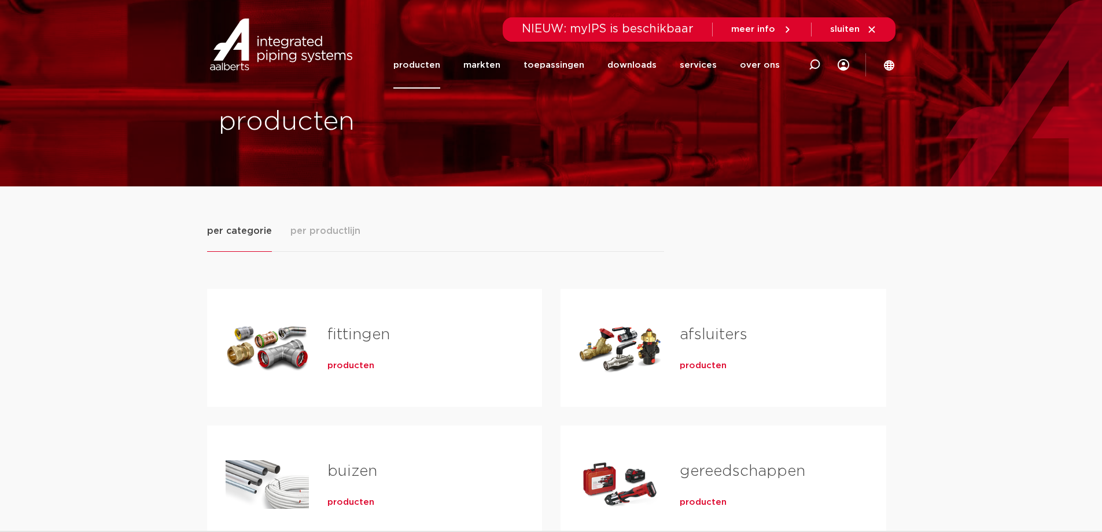
click at [366, 337] on link "fittingen" at bounding box center [359, 334] width 63 height 15
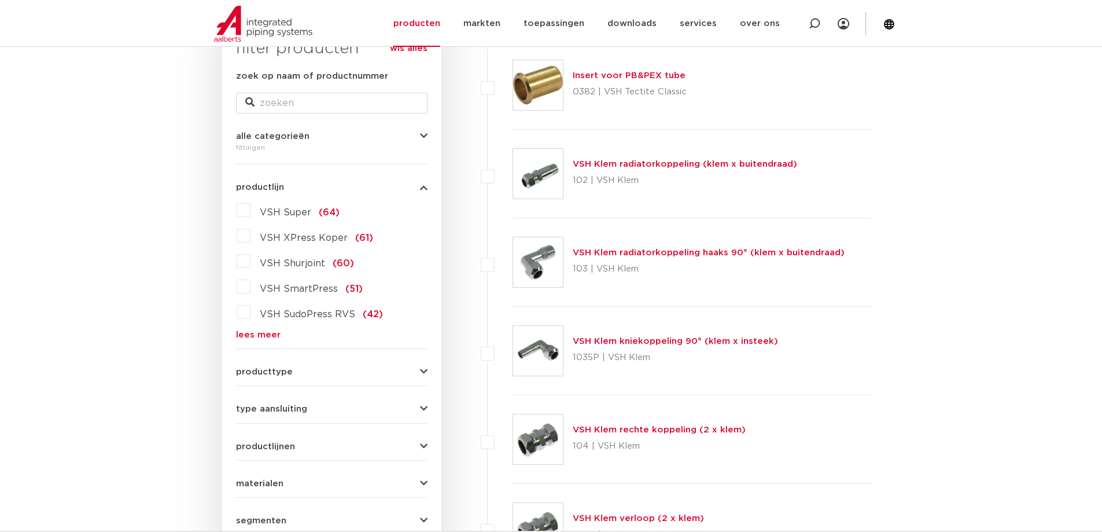
scroll to position [174, 0]
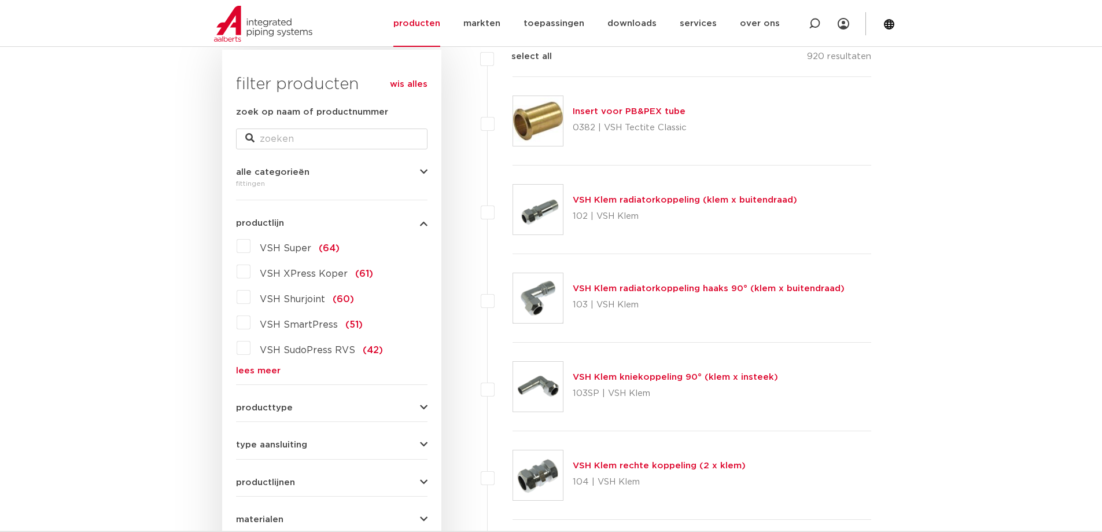
click at [270, 369] on link "lees meer" at bounding box center [332, 370] width 192 height 9
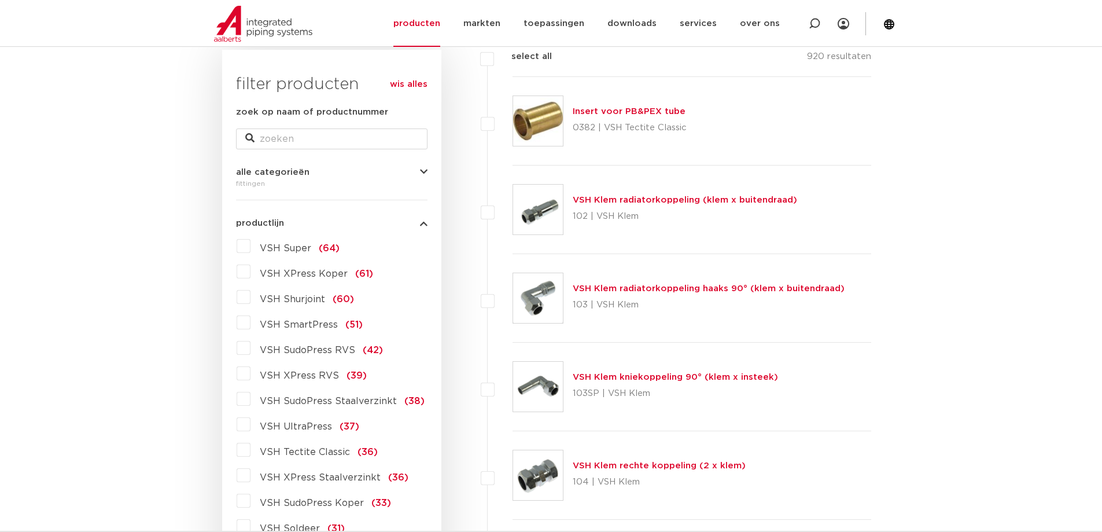
click at [251, 374] on label "VSH XPress RVS (39)" at bounding box center [309, 373] width 116 height 19
click at [0, 0] on input "VSH XPress RVS (39)" at bounding box center [0, 0] width 0 height 0
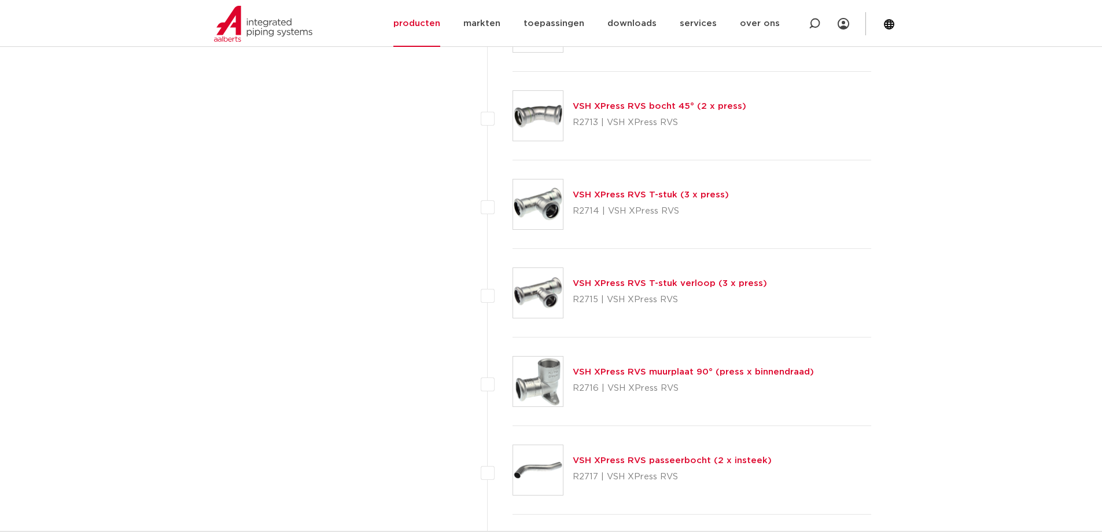
scroll to position [1157, 0]
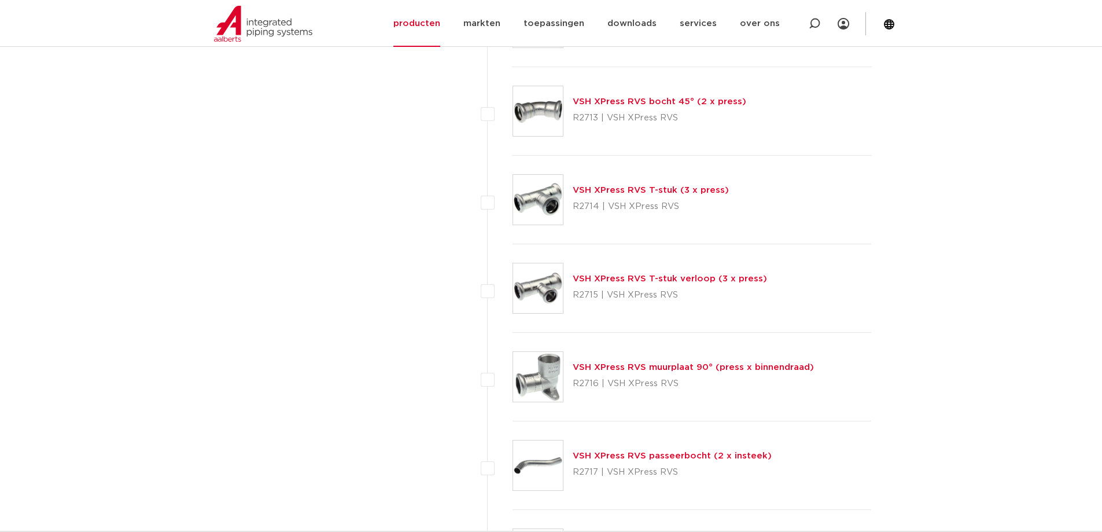
click at [627, 280] on link "VSH XPress RVS T-stuk verloop (3 x press)" at bounding box center [670, 278] width 194 height 9
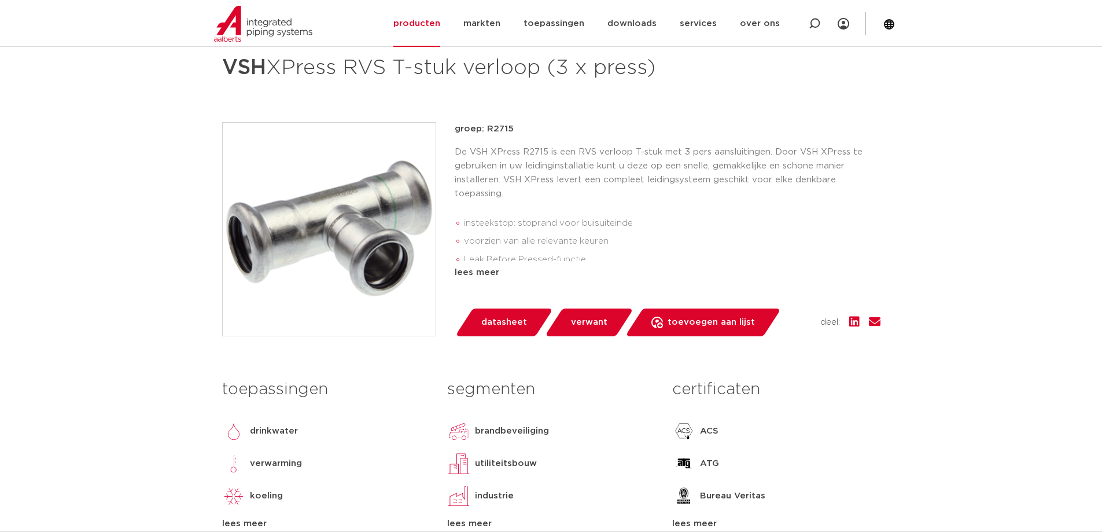
scroll to position [116, 0]
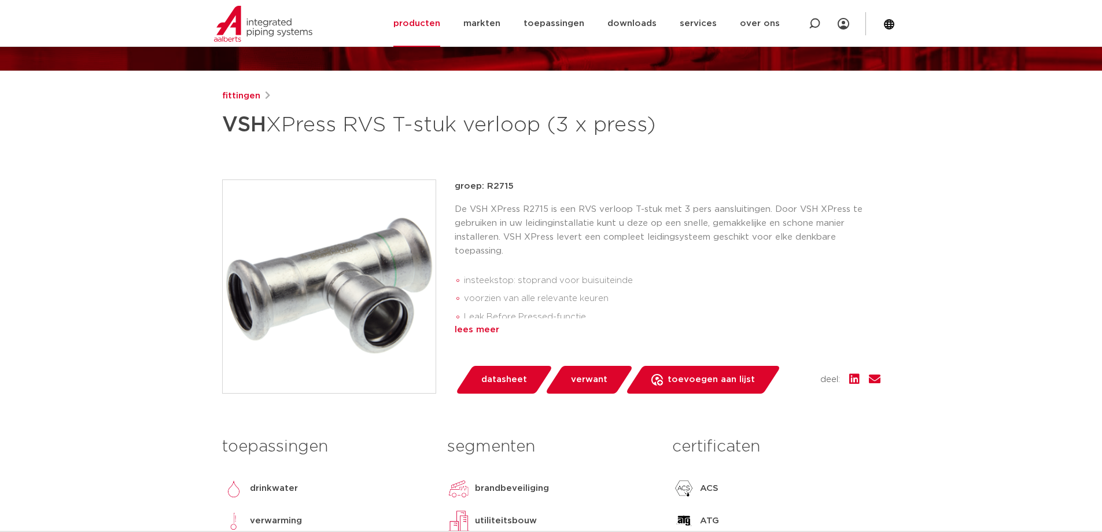
click at [491, 337] on div "lees meer" at bounding box center [668, 330] width 426 height 14
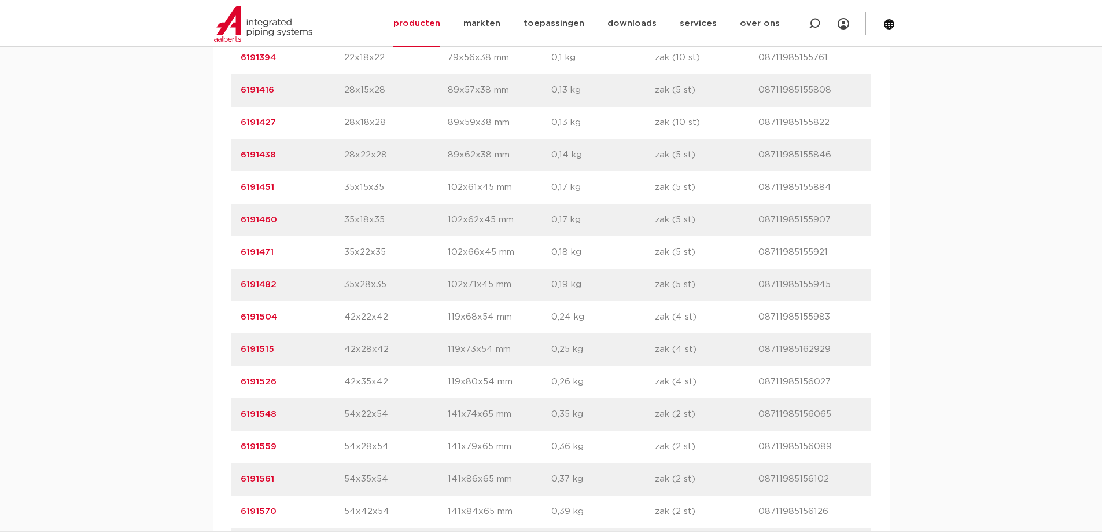
scroll to position [926, 0]
drag, startPoint x: 280, startPoint y: 212, endPoint x: 239, endPoint y: 212, distance: 41.1
click at [239, 203] on div "artikelnummer 6191451 afmeting 35x15x35 afmetingen 102x61x45 mm gewicht 0,17 kg…" at bounding box center [551, 186] width 640 height 32
copy link "6191451"
click at [128, 283] on div "assortiment afmetingen specificaties downloads ETIM sustainability verwant asso…" at bounding box center [551, 482] width 1102 height 1274
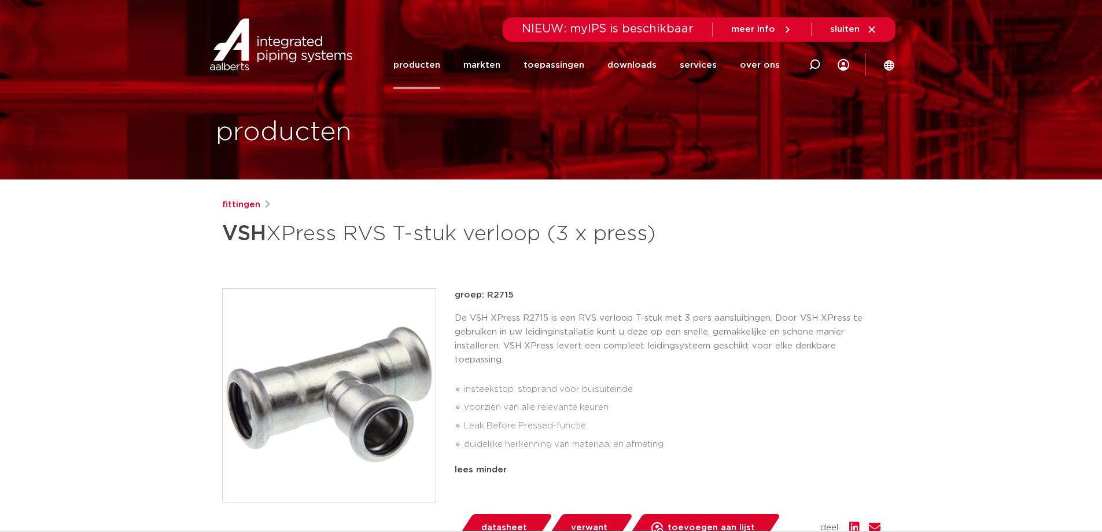
scroll to position [0, 0]
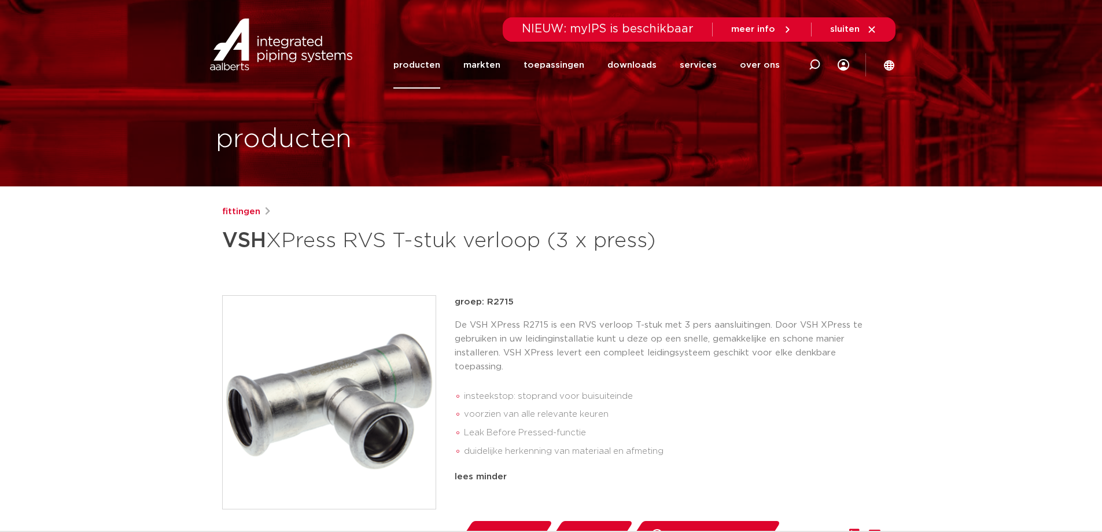
click at [420, 66] on link "producten" at bounding box center [417, 65] width 47 height 47
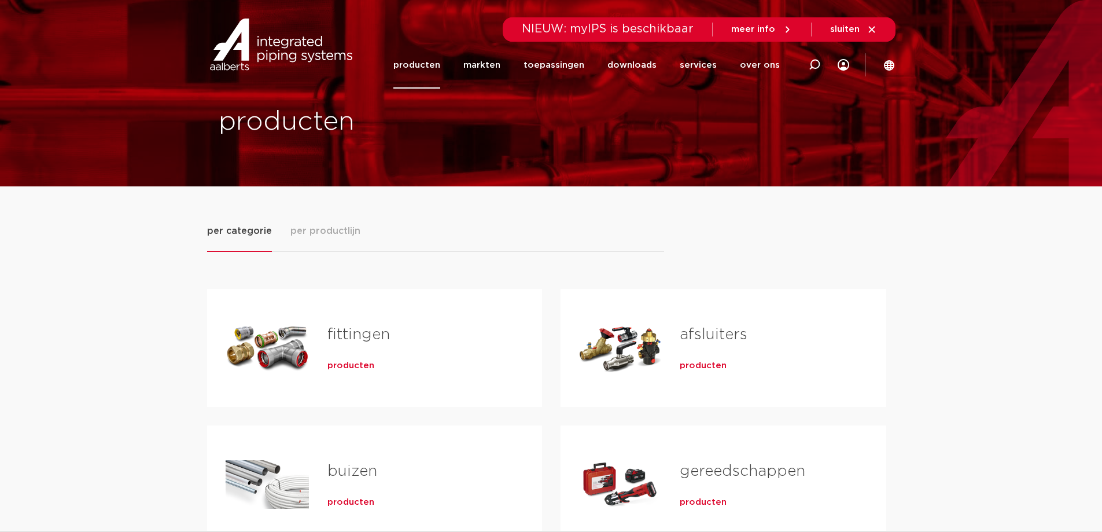
click at [333, 337] on link "fittingen" at bounding box center [359, 334] width 63 height 15
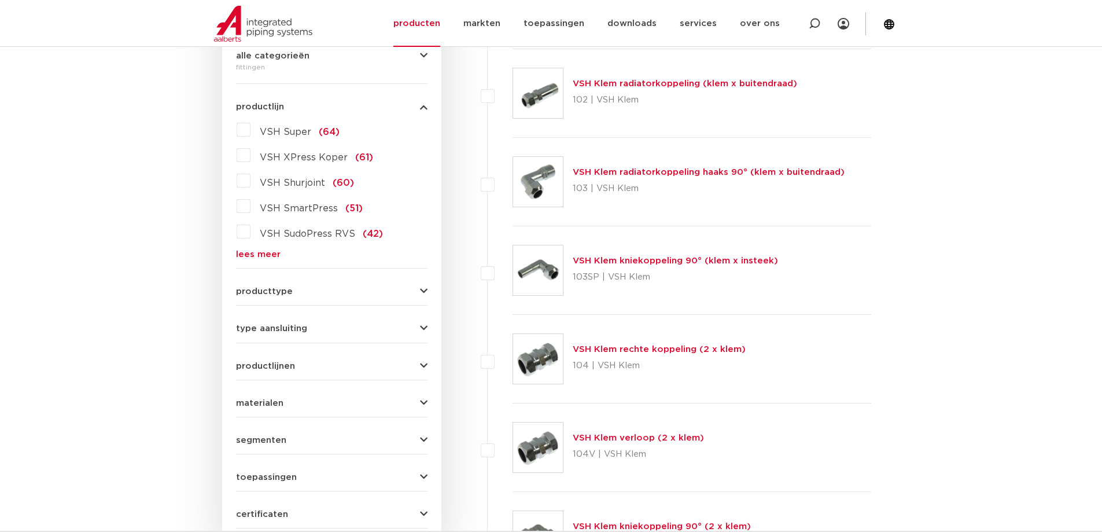
scroll to position [289, 0]
click at [268, 253] on link "lees meer" at bounding box center [332, 255] width 192 height 9
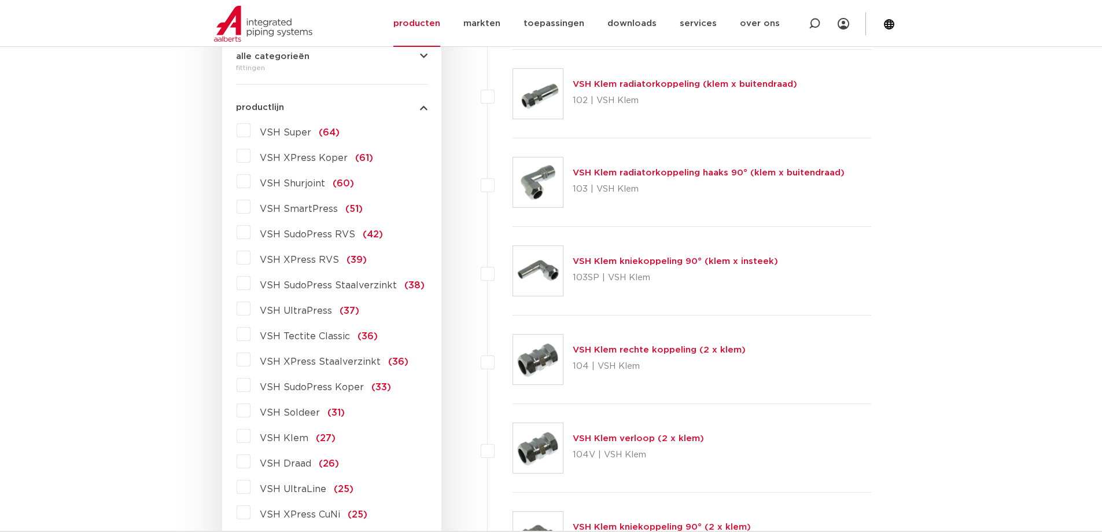
click at [251, 259] on label "VSH XPress RVS (39)" at bounding box center [309, 257] width 116 height 19
click at [0, 0] on input "VSH XPress RVS (39)" at bounding box center [0, 0] width 0 height 0
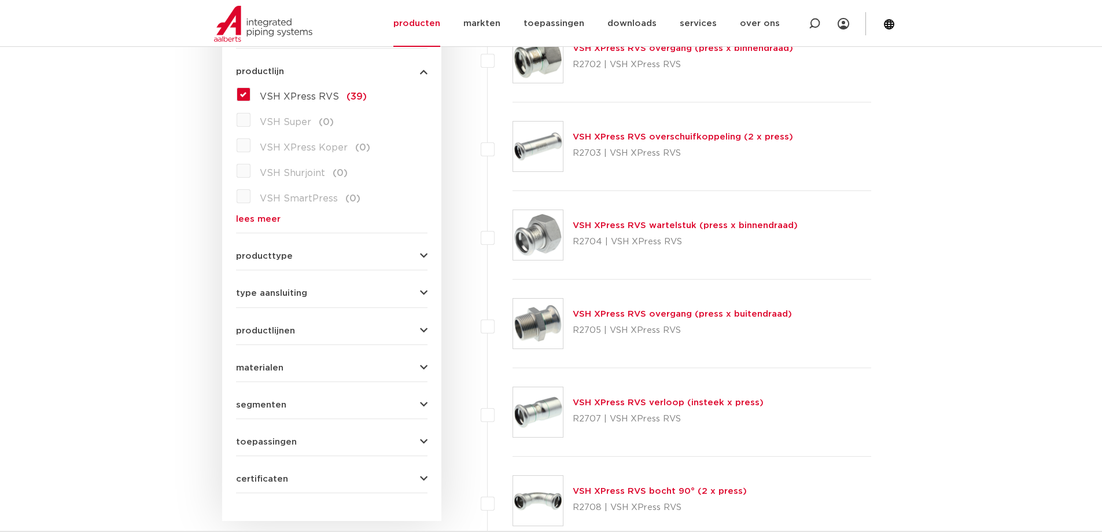
scroll to position [289, 0]
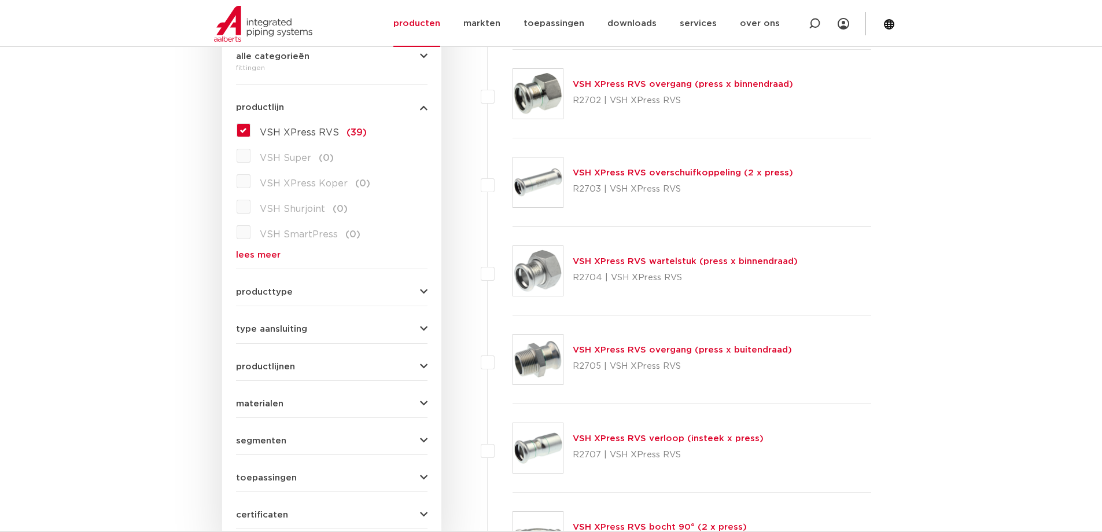
click at [679, 350] on link "VSH XPress RVS overgang (press x buitendraad)" at bounding box center [682, 349] width 219 height 9
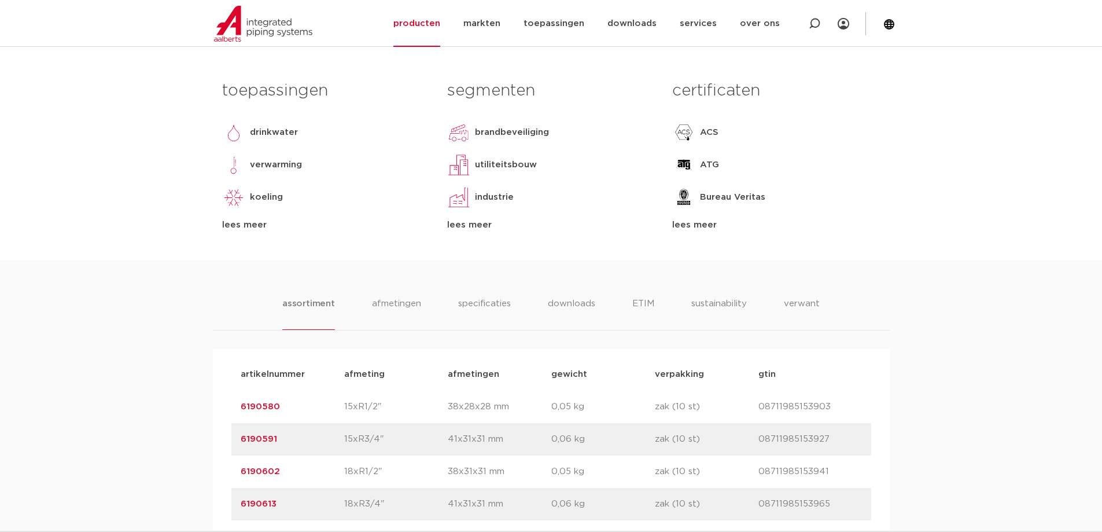
scroll to position [521, 0]
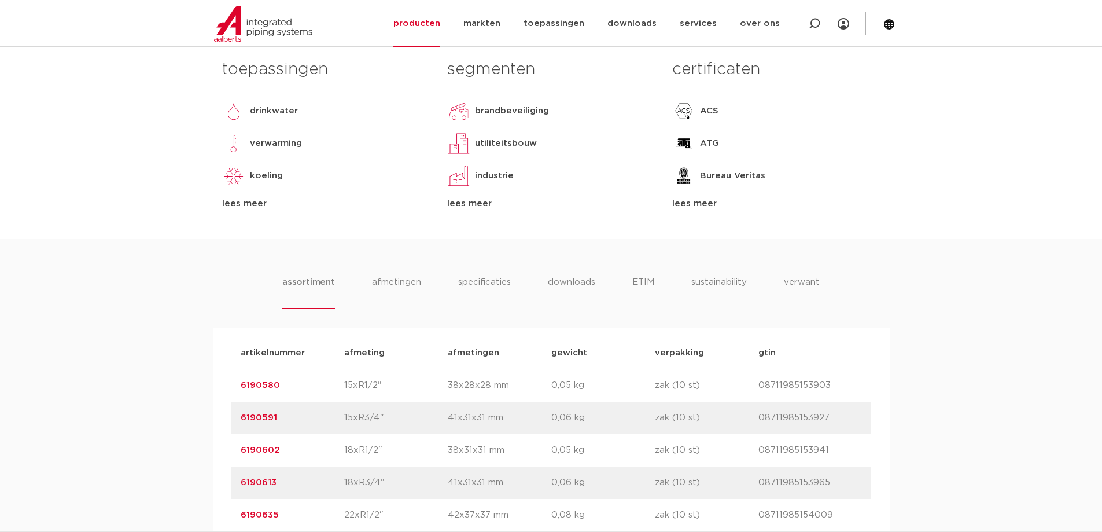
drag, startPoint x: 282, startPoint y: 385, endPoint x: 236, endPoint y: 383, distance: 46.4
click at [236, 383] on div "artikelnummer 6190580 afmeting 15xR1/2" [GEOGRAPHIC_DATA] 38x28x28 mm gewicht 0…" at bounding box center [551, 385] width 640 height 32
copy link "6190580"
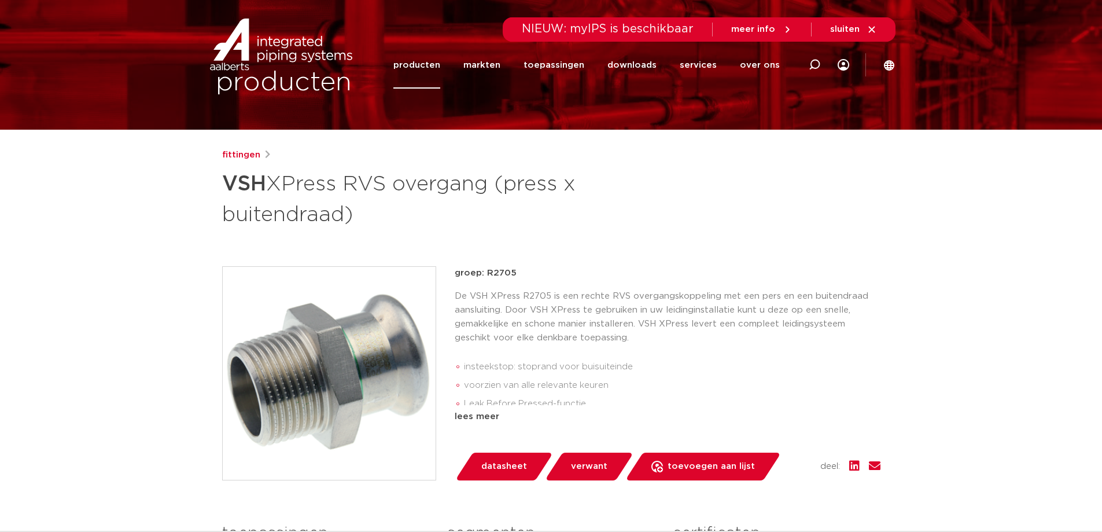
scroll to position [0, 0]
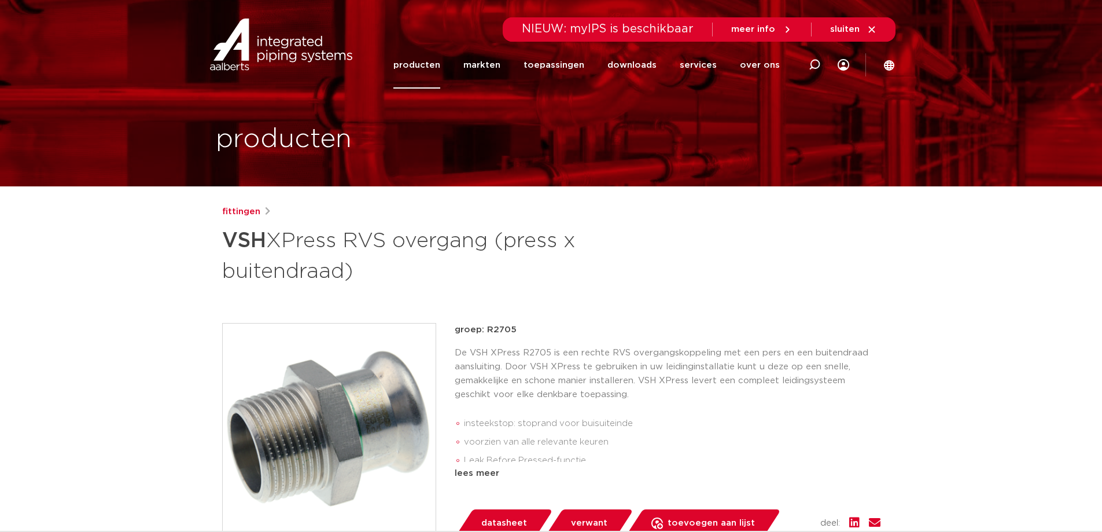
click at [425, 59] on link "producten" at bounding box center [417, 65] width 47 height 47
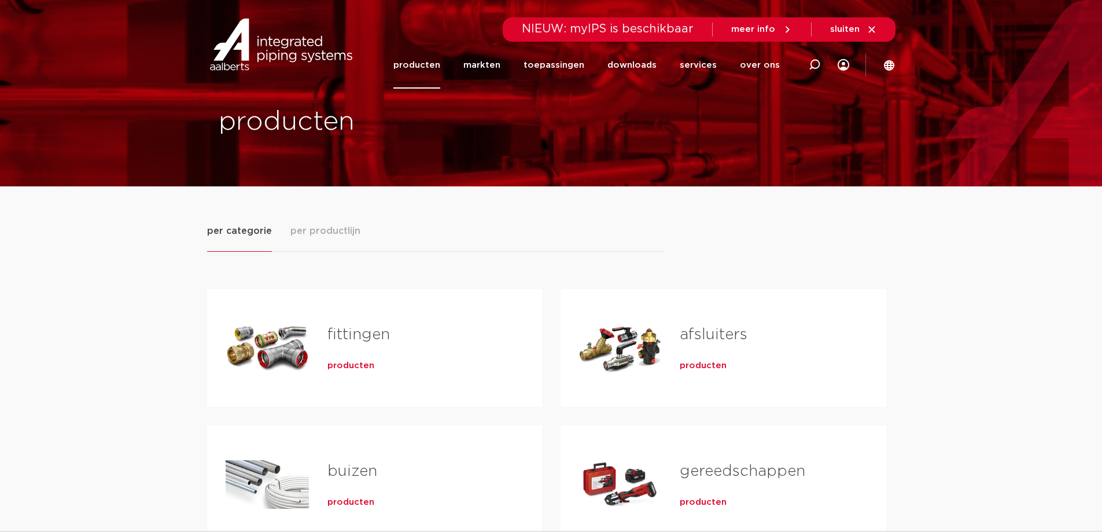
click at [330, 336] on link "fittingen" at bounding box center [359, 334] width 63 height 15
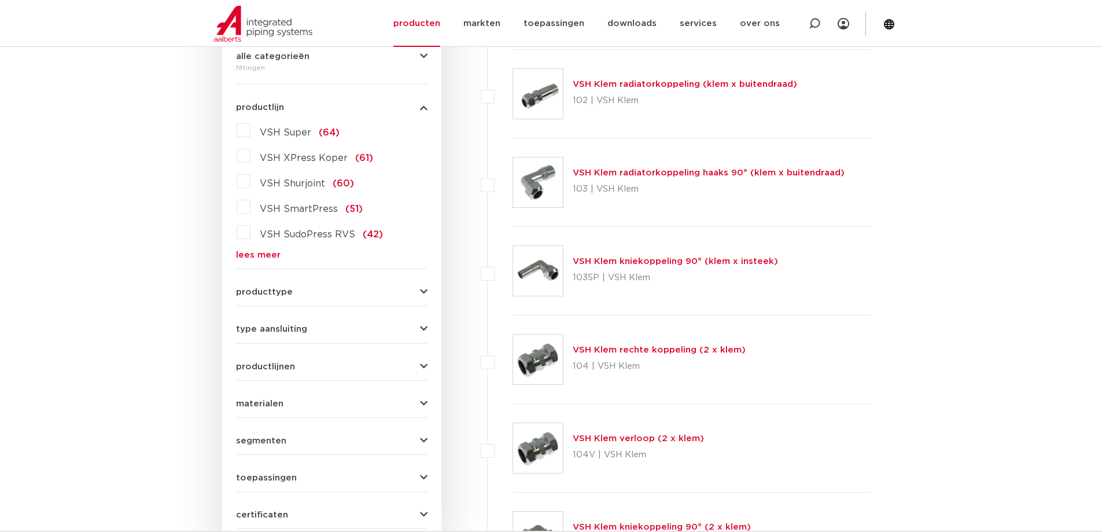
click at [251, 246] on div "VSH Super (64) VSH XPress Koper (61) VSH Shurjoint (60) VSH SmartPress (51) VSH…" at bounding box center [332, 190] width 192 height 138
click at [251, 254] on link "lees meer" at bounding box center [332, 255] width 192 height 9
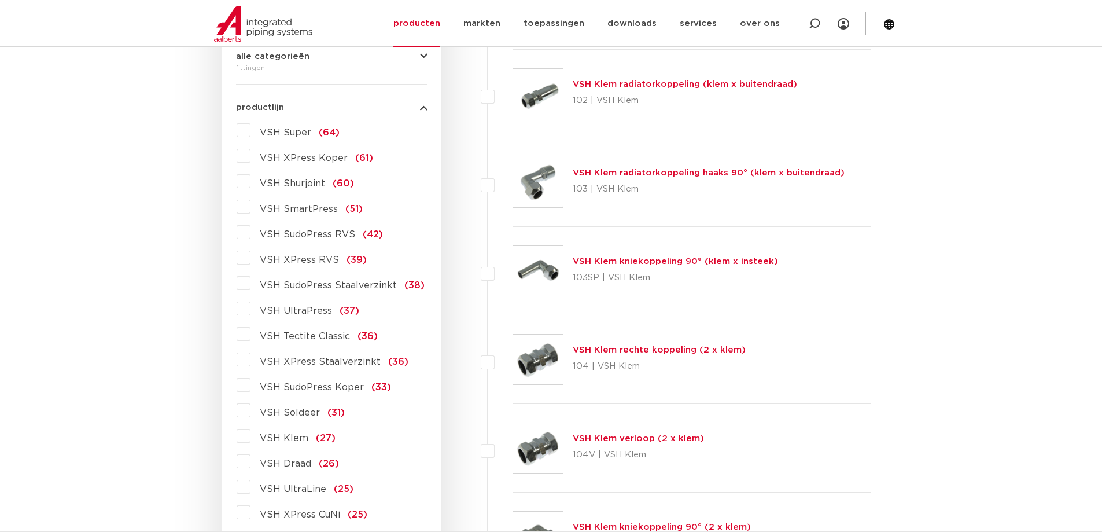
click at [251, 260] on label "VSH XPress RVS (39)" at bounding box center [309, 257] width 116 height 19
click at [0, 0] on input "VSH XPress RVS (39)" at bounding box center [0, 0] width 0 height 0
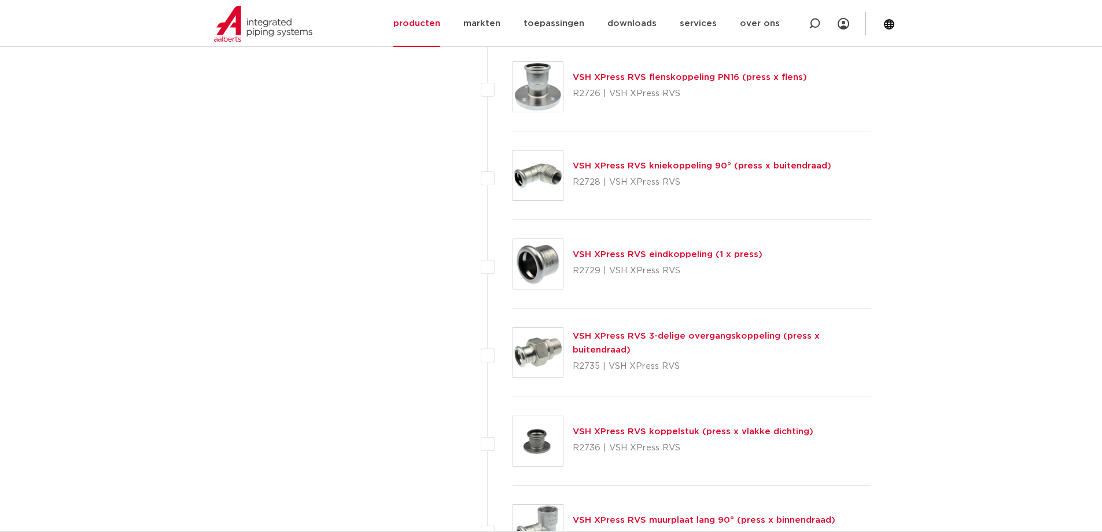
scroll to position [2199, 0]
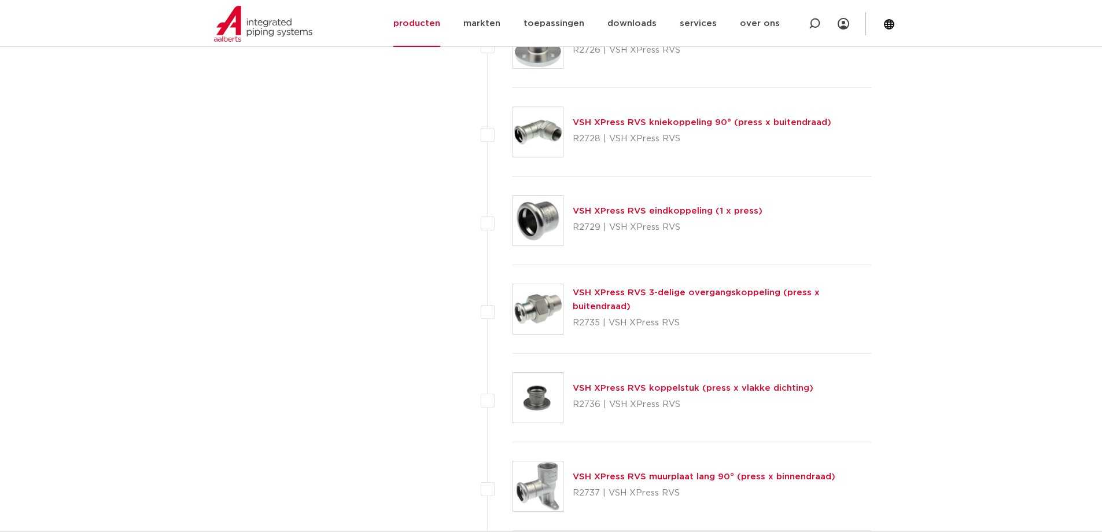
click at [784, 300] on link "VSH XPress RVS 3-delige overgangskoppeling (press x buitendraad)" at bounding box center [696, 299] width 247 height 23
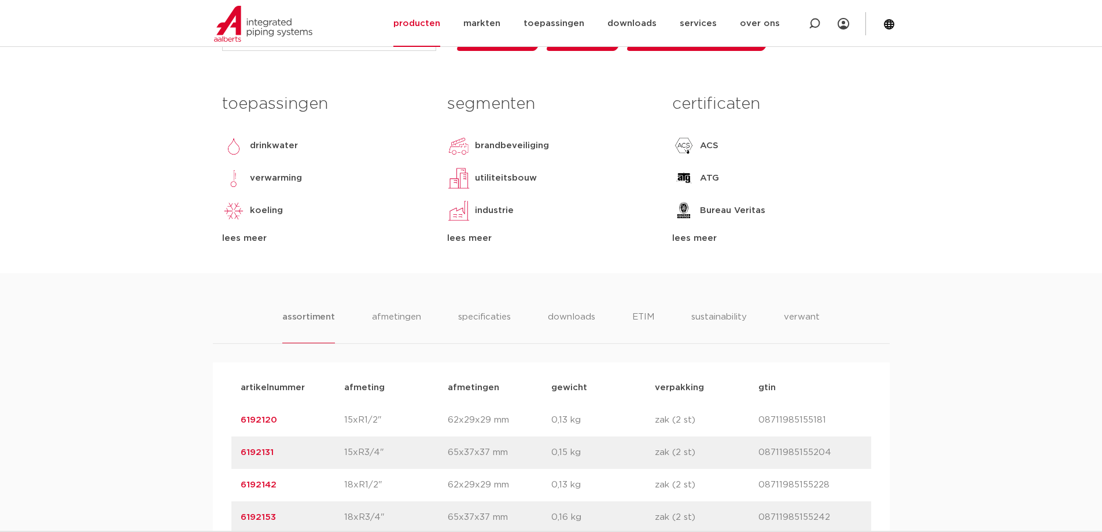
scroll to position [521, 0]
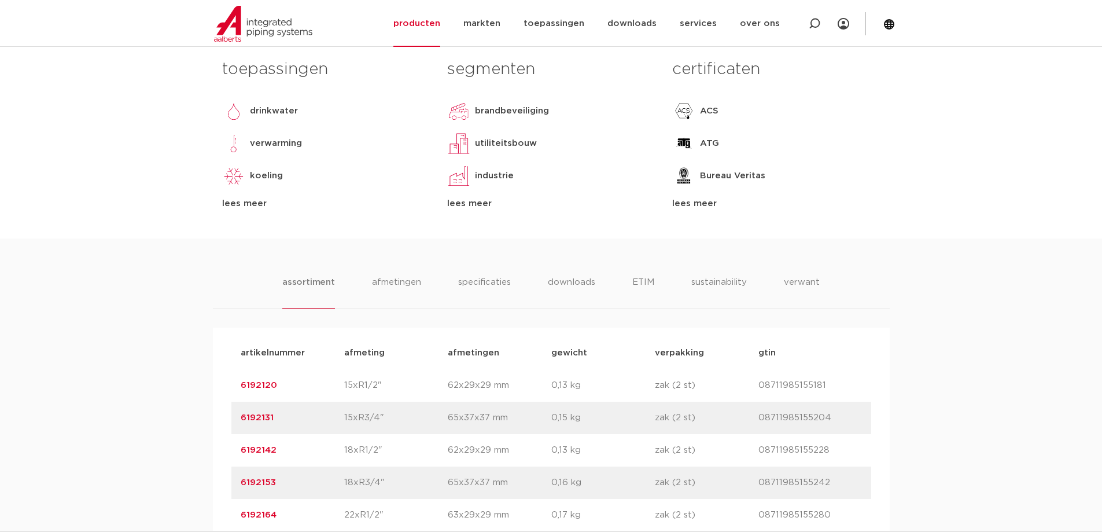
drag, startPoint x: 282, startPoint y: 385, endPoint x: 240, endPoint y: 384, distance: 42.8
click at [240, 384] on div "artikelnummer 6192120 afmeting 15xR1/2" [GEOGRAPHIC_DATA] 62x29x29 mm gewicht 0…" at bounding box center [551, 385] width 640 height 32
copy link "6192120"
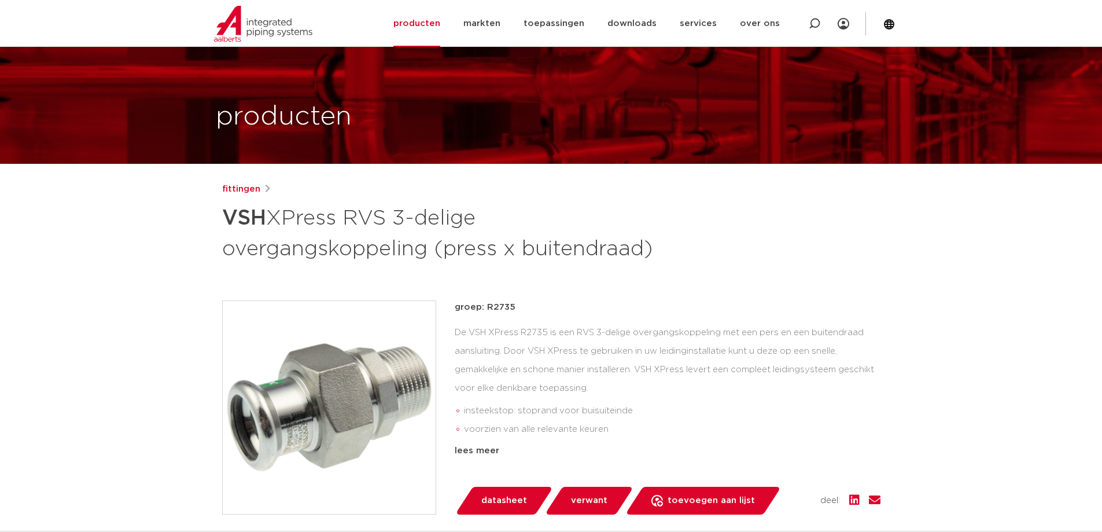
scroll to position [0, 0]
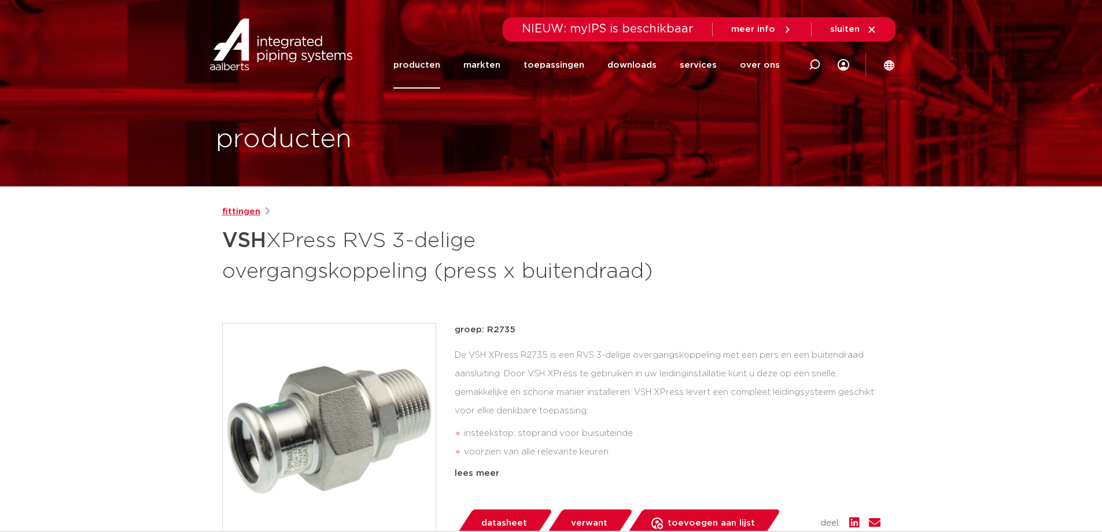
click at [250, 214] on link "fittingen" at bounding box center [241, 212] width 38 height 14
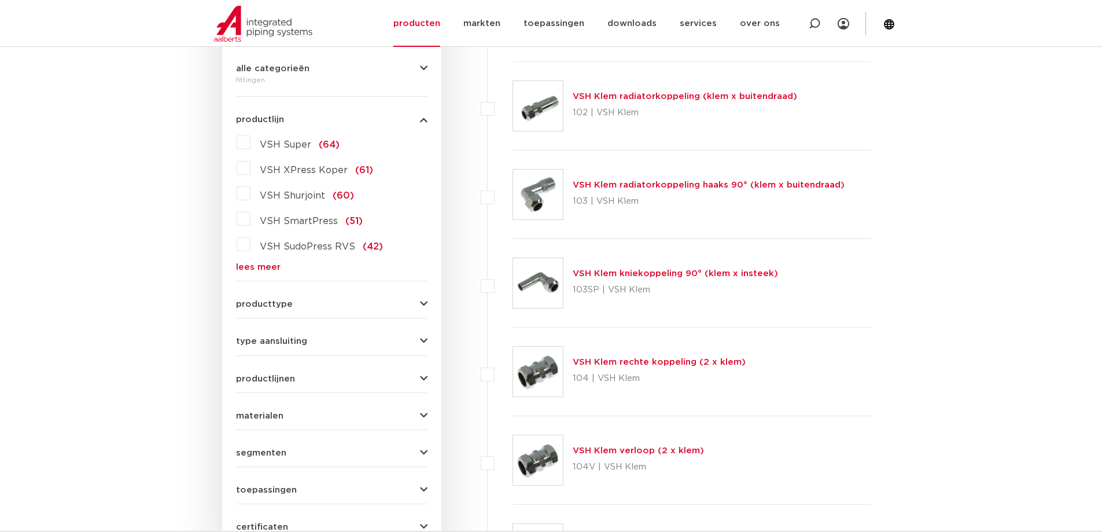
scroll to position [231, 0]
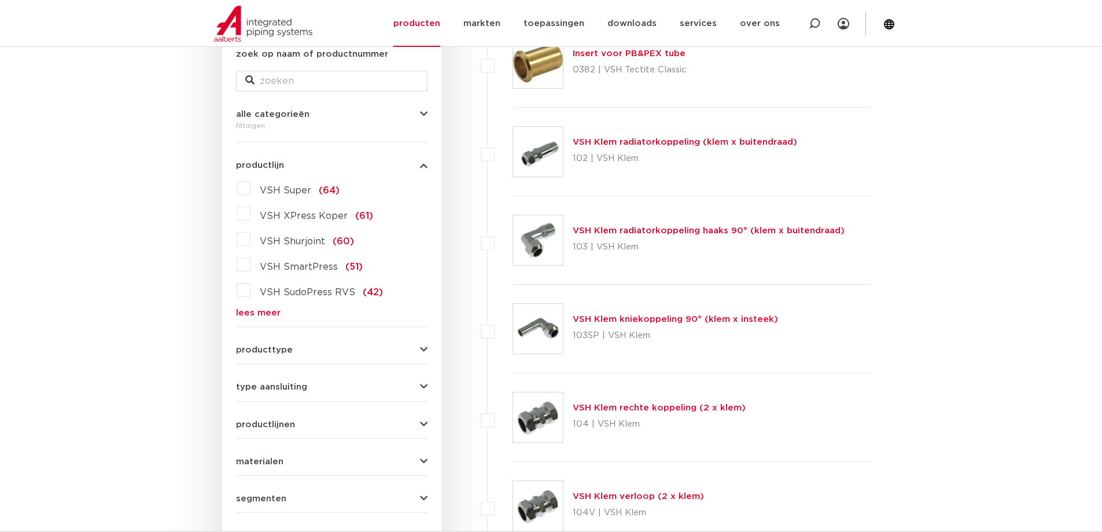
click at [260, 317] on link "lees meer" at bounding box center [332, 312] width 192 height 9
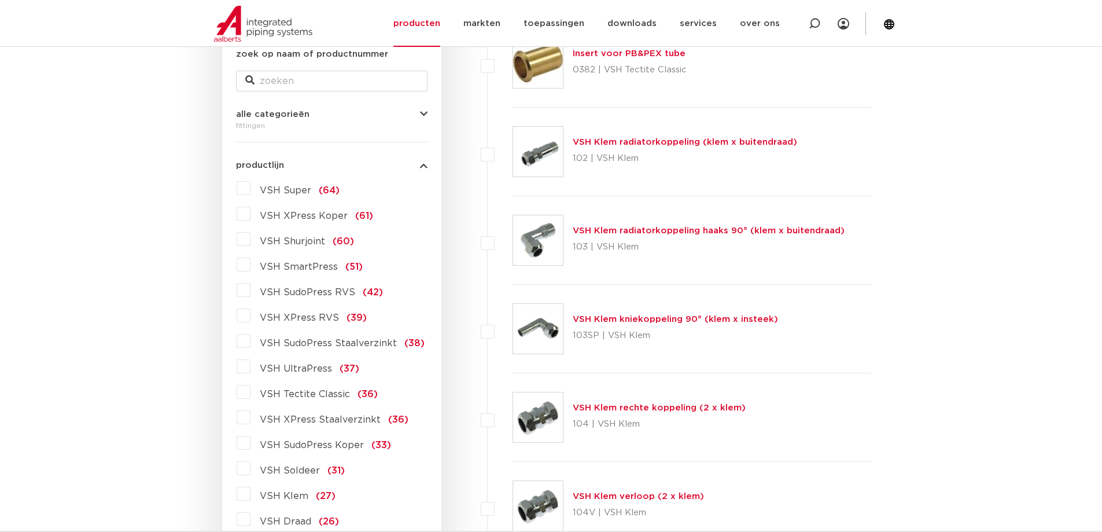
click at [251, 317] on label "VSH XPress RVS (39)" at bounding box center [309, 315] width 116 height 19
click at [0, 0] on input "VSH XPress RVS (39)" at bounding box center [0, 0] width 0 height 0
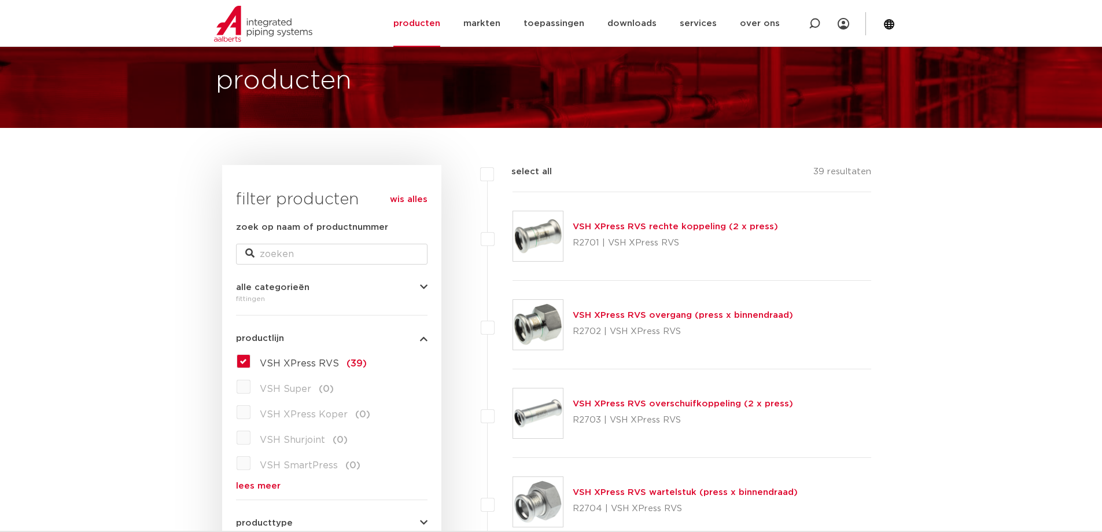
scroll to position [58, 0]
click at [636, 315] on link "VSH XPress RVS overgang (press x binnendraad)" at bounding box center [683, 315] width 220 height 9
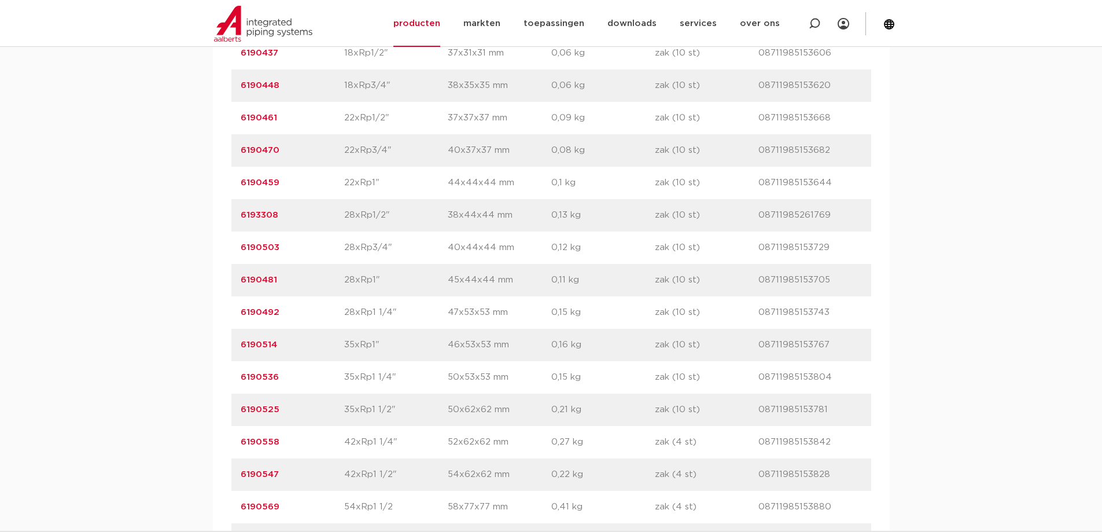
scroll to position [926, 0]
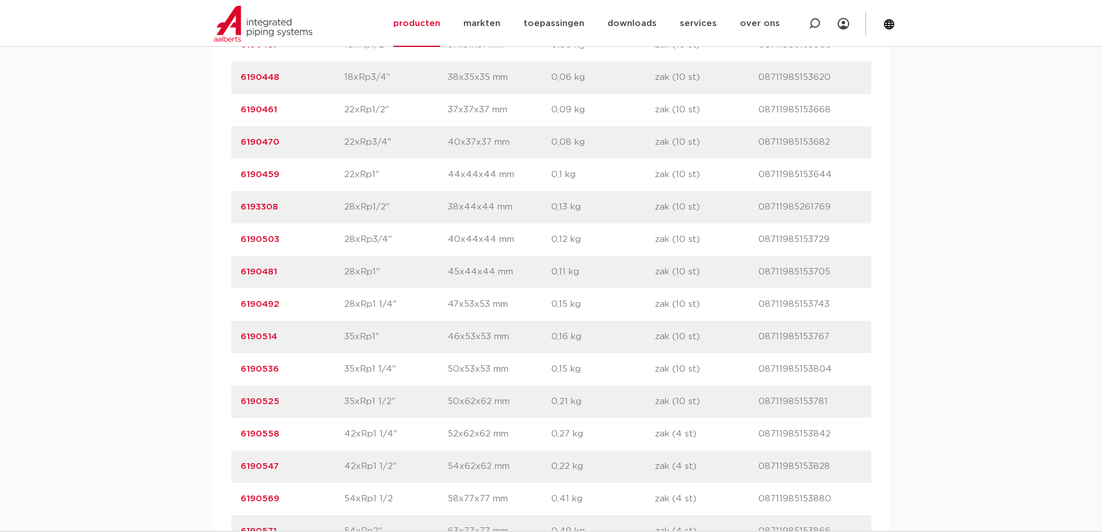
drag, startPoint x: 284, startPoint y: 338, endPoint x: 240, endPoint y: 333, distance: 44.3
click at [240, 333] on div "artikelnummer 6190514 afmeting 35xRp1" [GEOGRAPHIC_DATA] 46x53x53 mm gewicht 0,…" at bounding box center [551, 337] width 640 height 32
copy link "6190514"
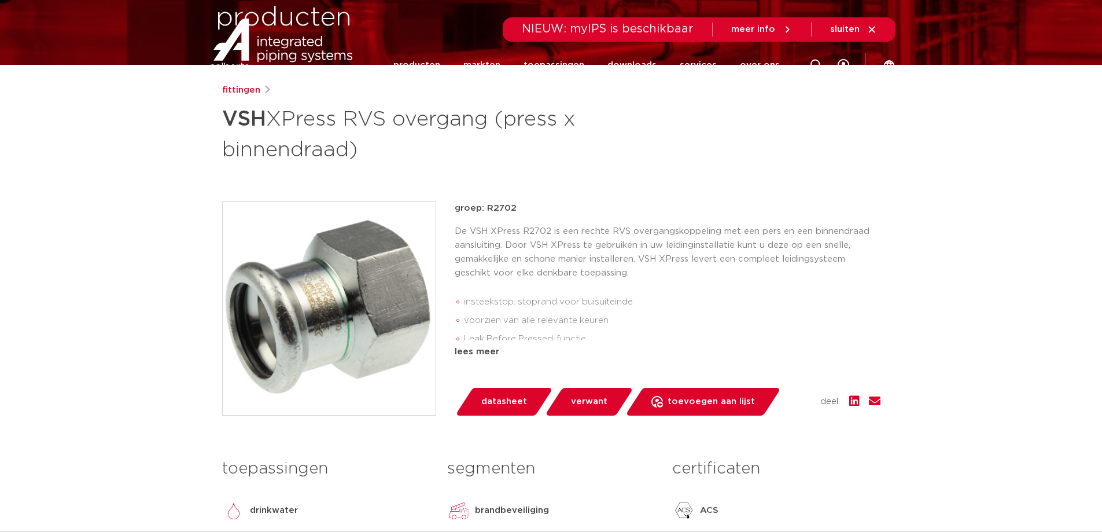
scroll to position [0, 0]
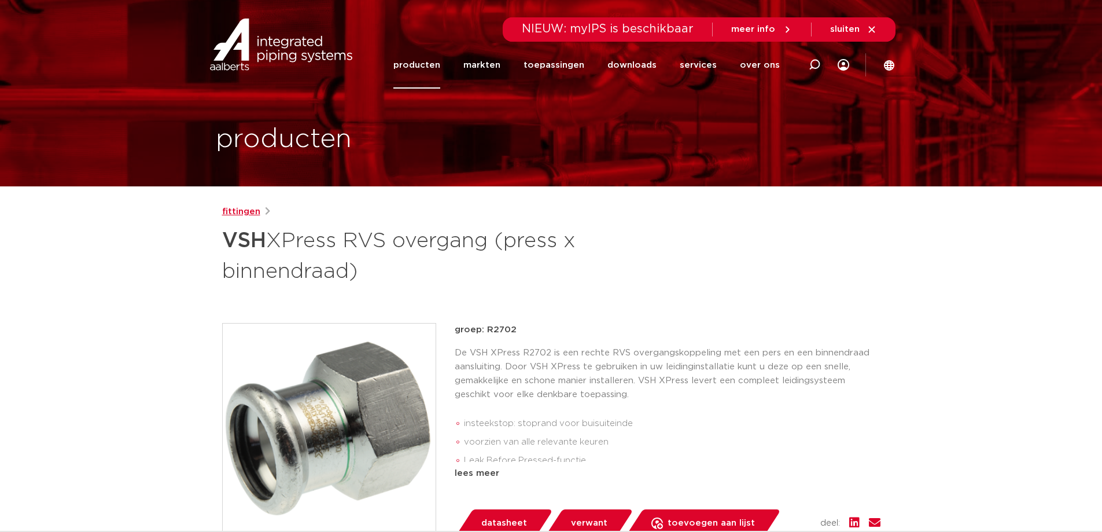
click at [256, 212] on link "fittingen" at bounding box center [241, 212] width 38 height 14
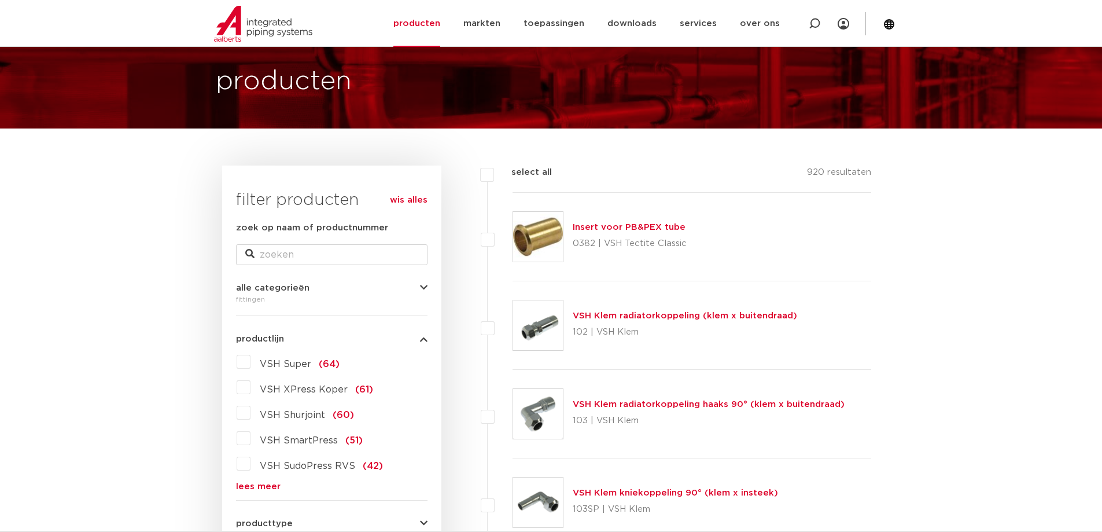
click at [248, 488] on link "lees meer" at bounding box center [332, 486] width 192 height 9
click at [251, 488] on label "VSH XPress RVS (39)" at bounding box center [309, 489] width 116 height 19
click at [0, 0] on input "VSH XPress RVS (39)" at bounding box center [0, 0] width 0 height 0
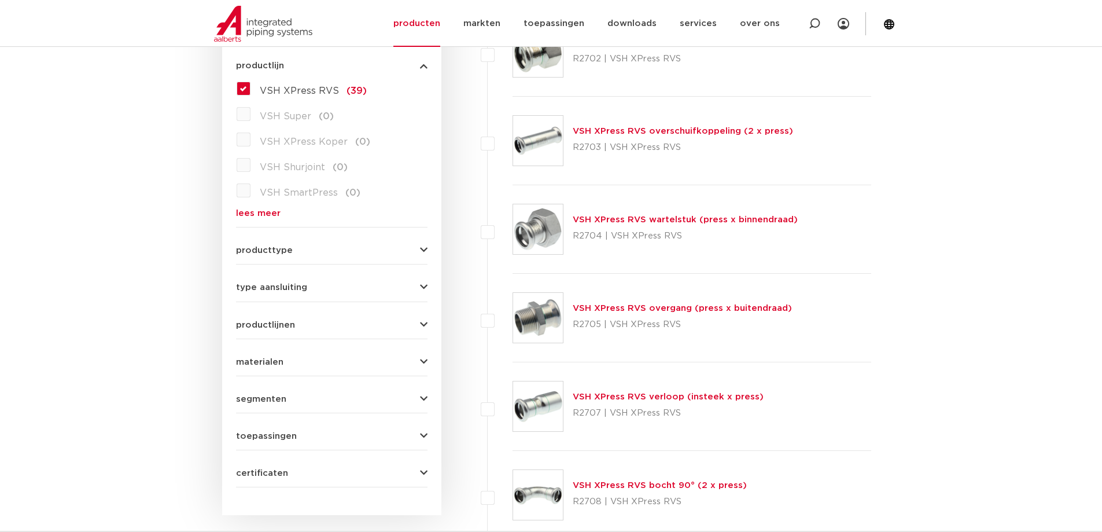
scroll to position [347, 0]
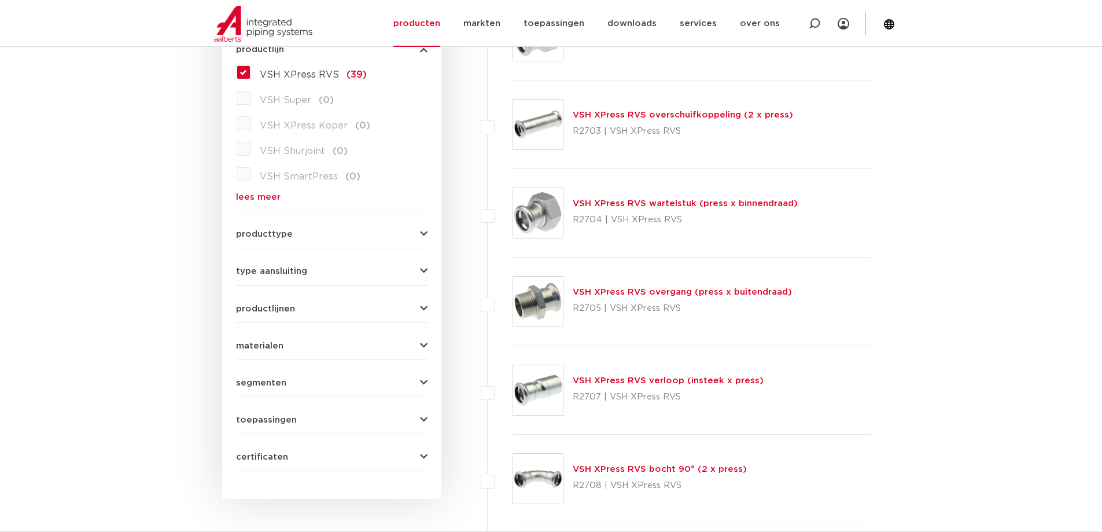
click at [653, 296] on link "VSH XPress RVS overgang (press x buitendraad)" at bounding box center [682, 292] width 219 height 9
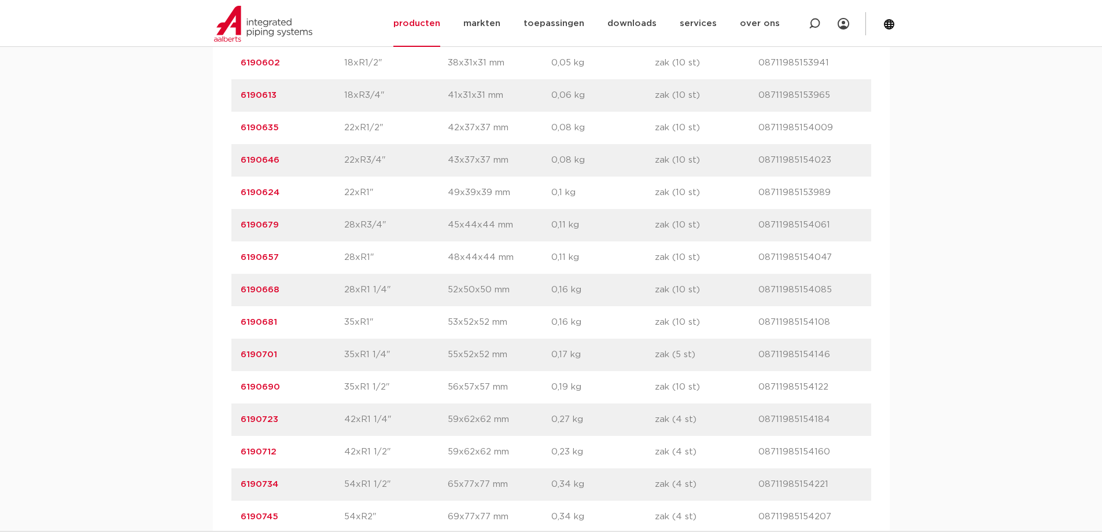
scroll to position [926, 0]
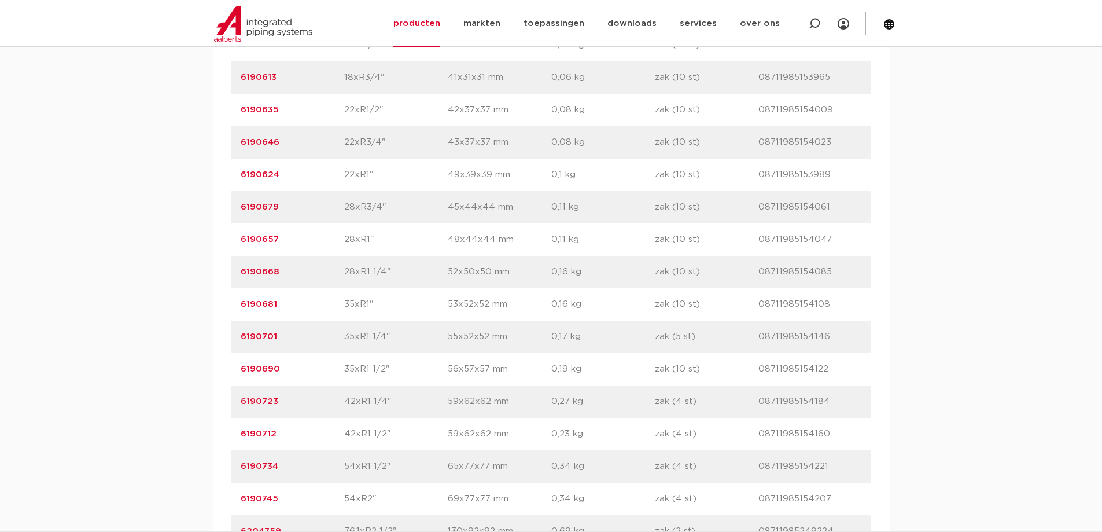
drag, startPoint x: 278, startPoint y: 301, endPoint x: 237, endPoint y: 302, distance: 41.1
click at [237, 302] on div "artikelnummer 6190681 afmeting 35xR1" [GEOGRAPHIC_DATA] 53x52x52 mm gewicht 0,1…" at bounding box center [551, 304] width 640 height 32
copy link "6190681"
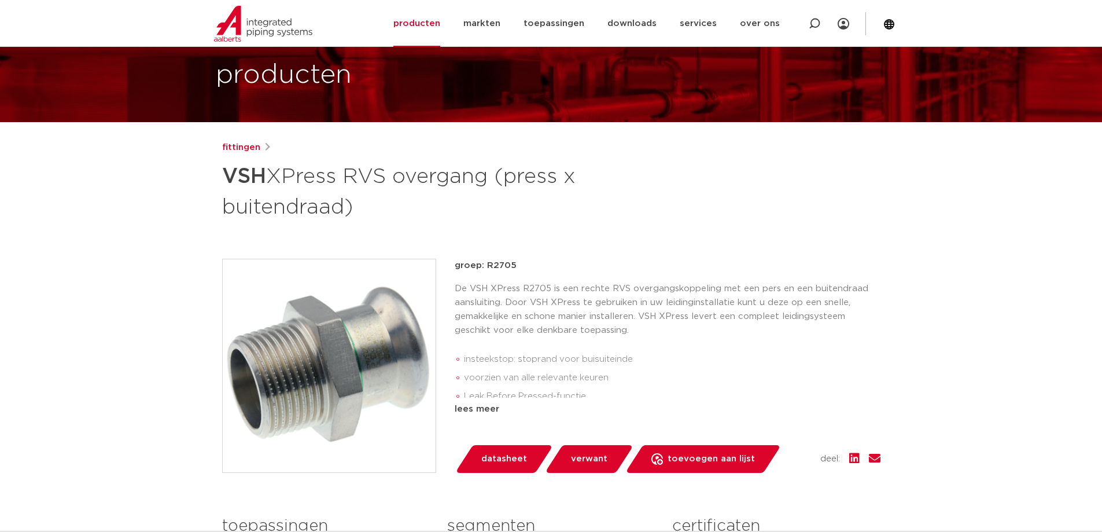
scroll to position [58, 0]
